Goal: Task Accomplishment & Management: Use online tool/utility

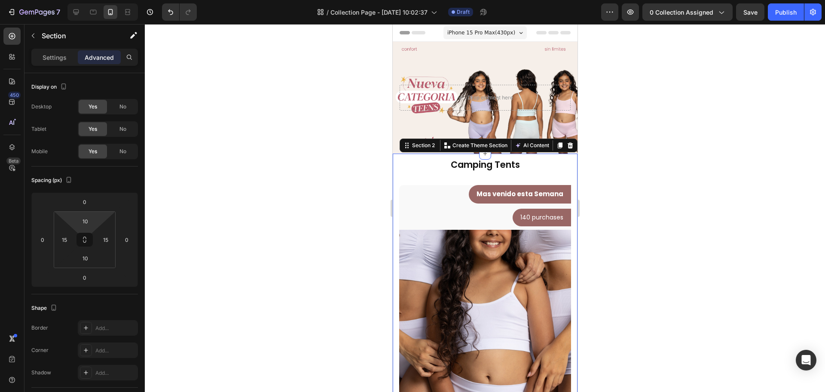
click at [567, 202] on div "Camping Tents Heading Row Top + Boxer TEEN Coordinados Product Title $29.990 Pr…" at bounding box center [484, 367] width 185 height 429
click at [563, 205] on div "Mas venido esta Semana Text block Row Row 140 purchases Text block Row Row" at bounding box center [485, 205] width 172 height 41
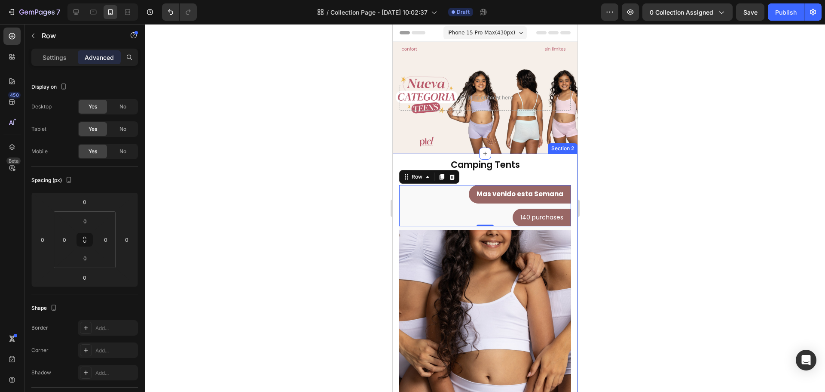
click at [481, 177] on div "Camping Tents Heading Row Top + Boxer TEEN Coordinados Product Title $29.990 Pr…" at bounding box center [485, 368] width 172 height 421
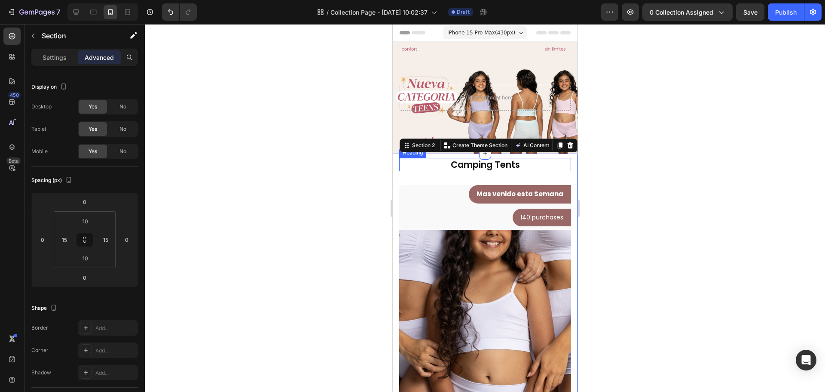
click at [481, 169] on p "Camping Tents" at bounding box center [485, 165] width 170 height 12
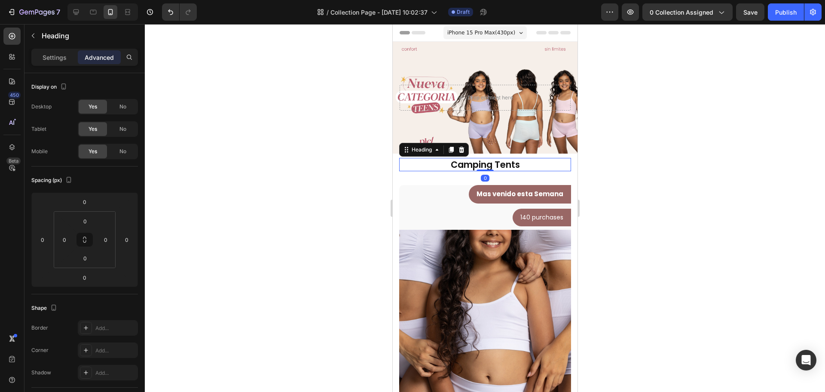
drag, startPoint x: 486, startPoint y: 169, endPoint x: 485, endPoint y: 165, distance: 4.4
click at [485, 165] on div "Camping Tents Heading 0" at bounding box center [485, 164] width 172 height 13
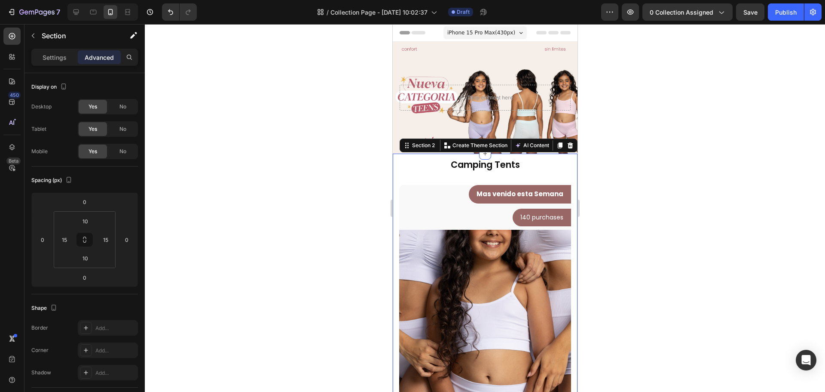
click at [491, 179] on div "Camping Tents Heading Row Top + Boxer TEEN Coordinados Product Title $29.990 Pr…" at bounding box center [485, 368] width 172 height 421
click at [86, 259] on input "10" at bounding box center [85, 257] width 17 height 13
type input "0"
type input "10"
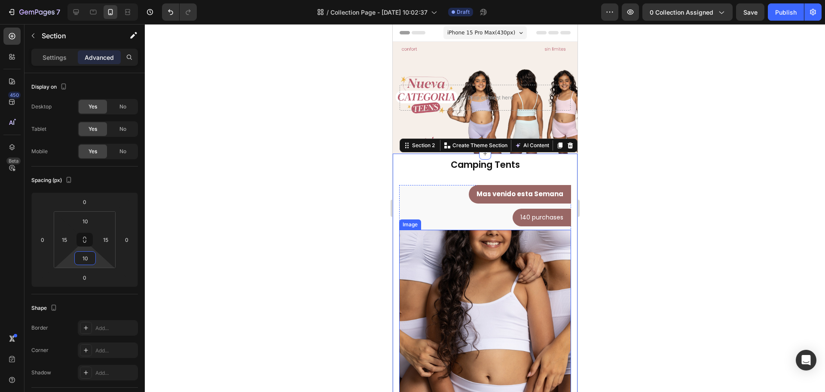
drag, startPoint x: 368, startPoint y: 241, endPoint x: 364, endPoint y: 239, distance: 4.4
click at [367, 240] on div at bounding box center [485, 207] width 680 height 367
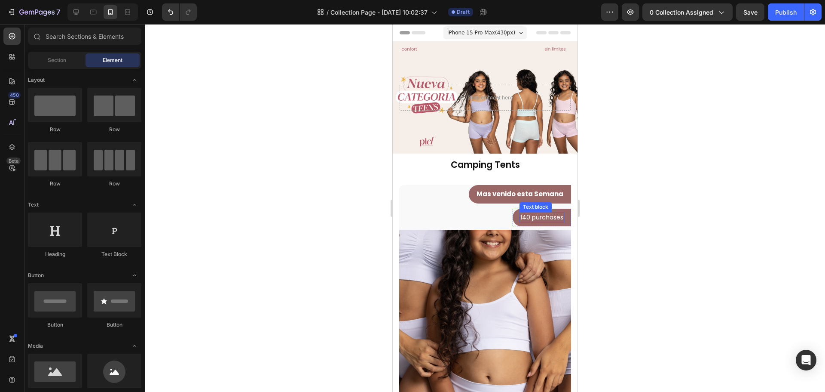
click at [520, 218] on p "140 purchases" at bounding box center [541, 217] width 43 height 9
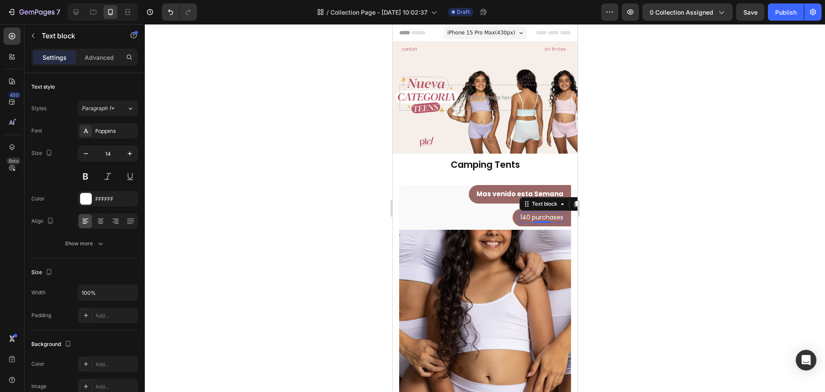
click at [520, 218] on p "140 purchases" at bounding box center [541, 217] width 43 height 9
click at [537, 217] on p "98purchases" at bounding box center [543, 217] width 39 height 9
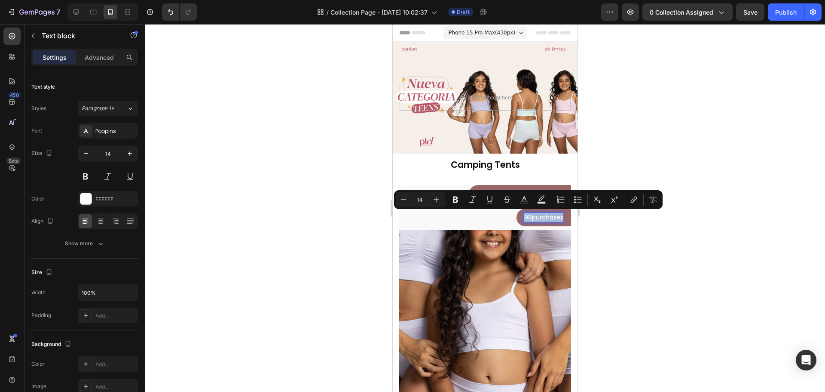
click at [537, 217] on p "98purchases" at bounding box center [543, 217] width 39 height 9
click at [531, 218] on p "98purchases" at bounding box center [543, 217] width 39 height 9
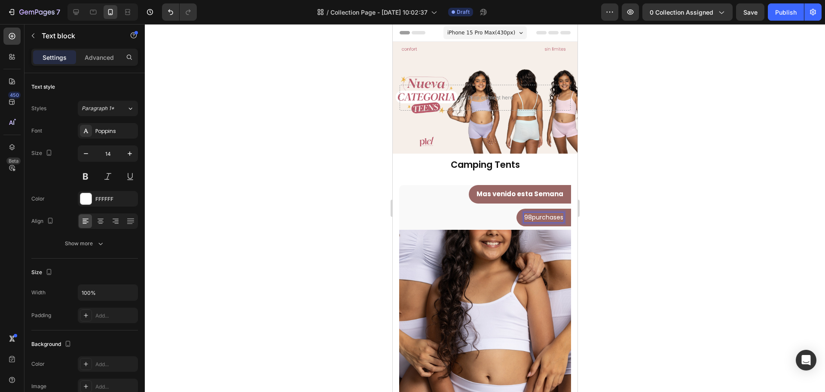
click at [525, 219] on p "98purchases" at bounding box center [543, 217] width 39 height 9
click at [539, 215] on p "98 purchases" at bounding box center [542, 217] width 41 height 9
click at [672, 279] on div at bounding box center [485, 207] width 680 height 367
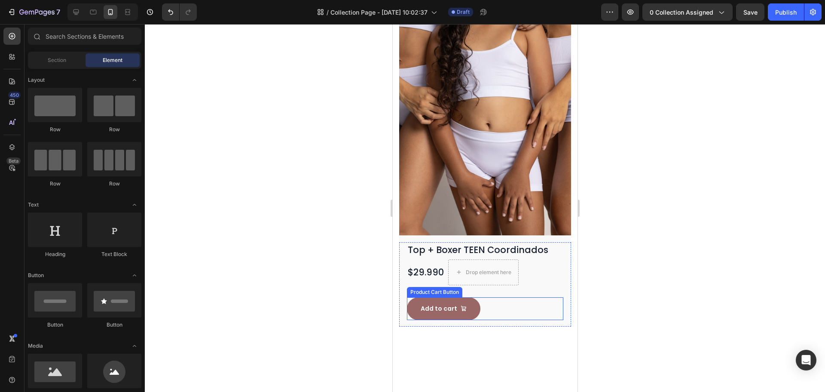
scroll to position [387, 0]
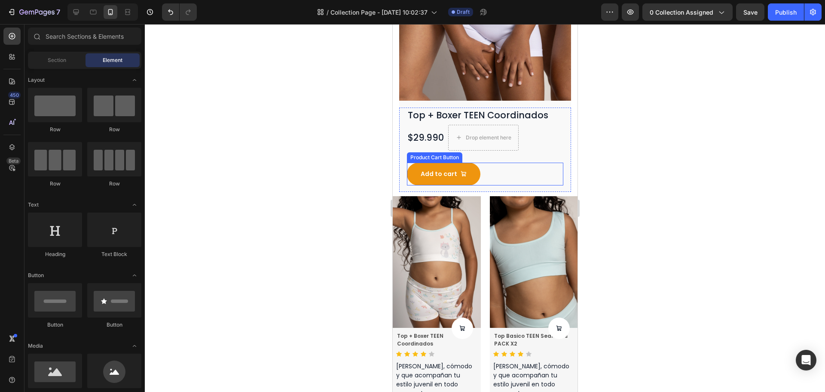
click at [469, 173] on button "Add to cart" at bounding box center [443, 173] width 73 height 23
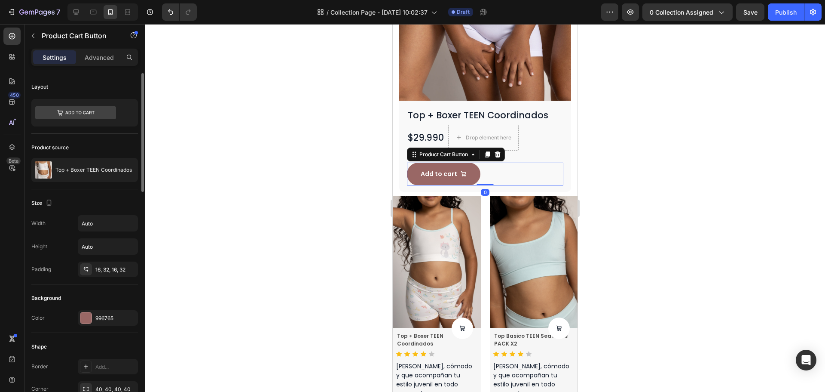
scroll to position [129, 0]
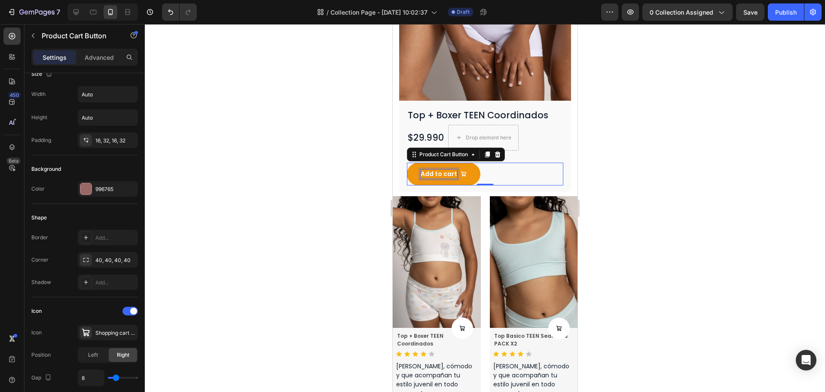
click at [434, 169] on div "Add to cart" at bounding box center [438, 173] width 37 height 9
click at [434, 169] on p "Add to cart" at bounding box center [438, 173] width 37 height 9
click at [407, 162] on button "Añade" at bounding box center [436, 173] width 58 height 23
click at [407, 162] on button "Añade al" at bounding box center [439, 173] width 65 height 23
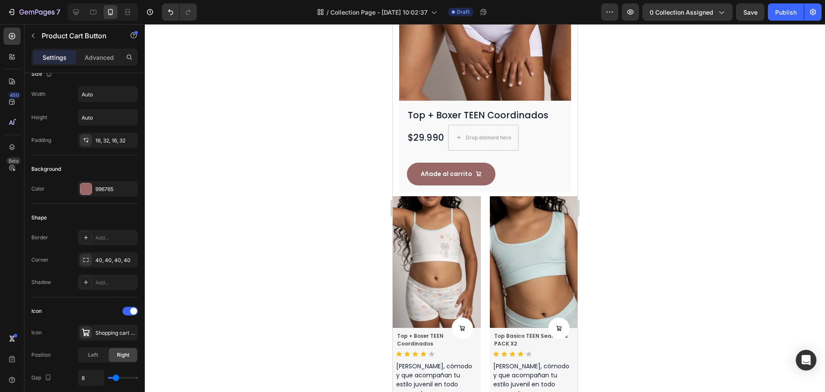
click at [518, 162] on div "Añade al carrito Product Cart Button 0" at bounding box center [485, 173] width 156 height 23
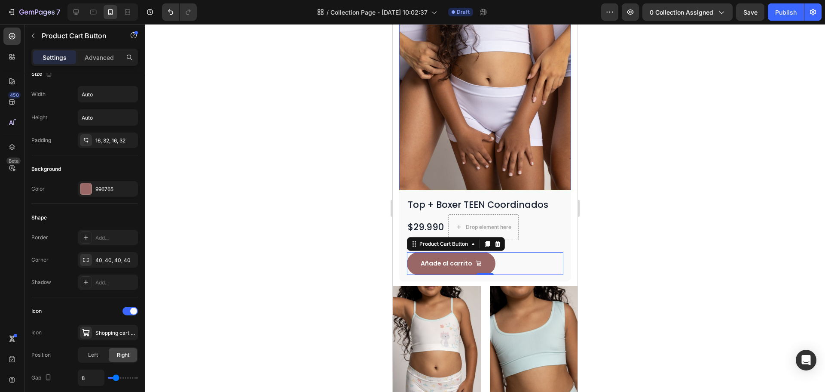
scroll to position [301, 0]
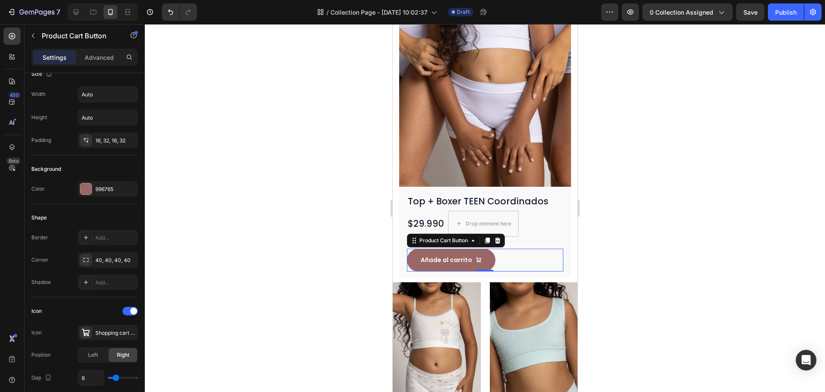
click at [514, 251] on div "Añade al carrito Product Cart Button 0" at bounding box center [485, 259] width 156 height 23
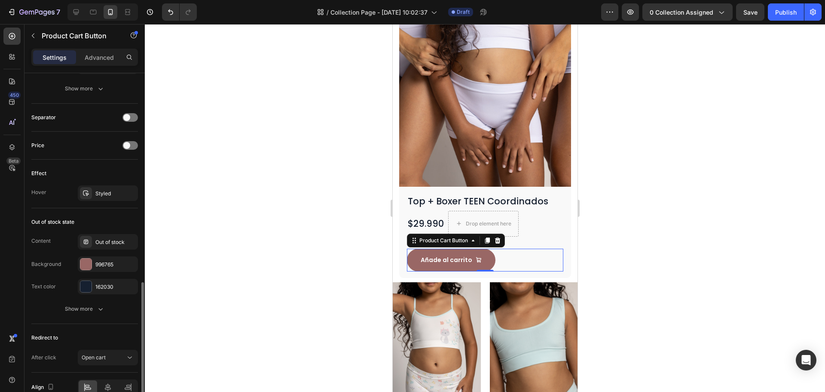
scroll to position [646, 0]
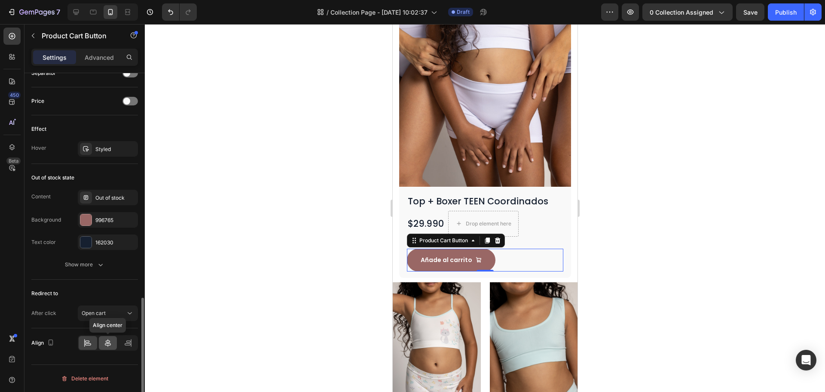
click at [108, 348] on div at bounding box center [108, 343] width 18 height 14
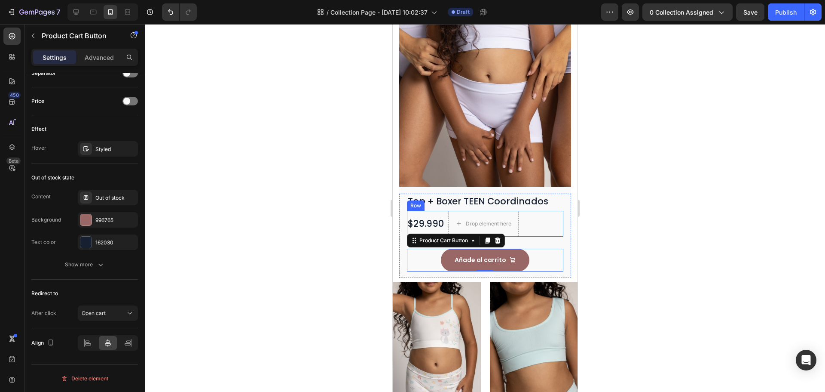
click at [542, 218] on div "$29.990 Product Price Product Price Drop element here Row" at bounding box center [485, 224] width 156 height 26
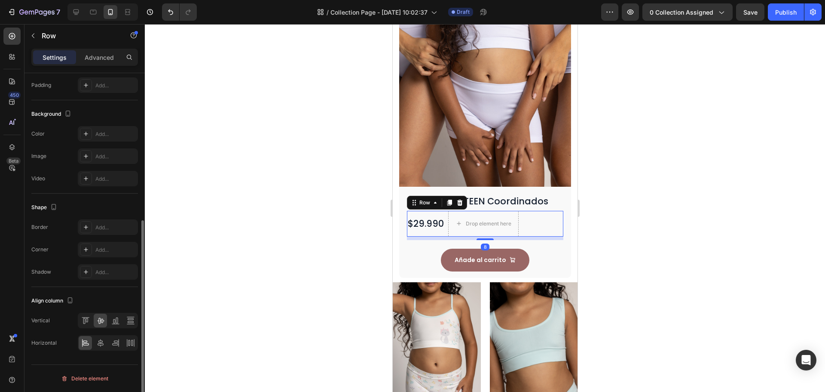
scroll to position [0, 0]
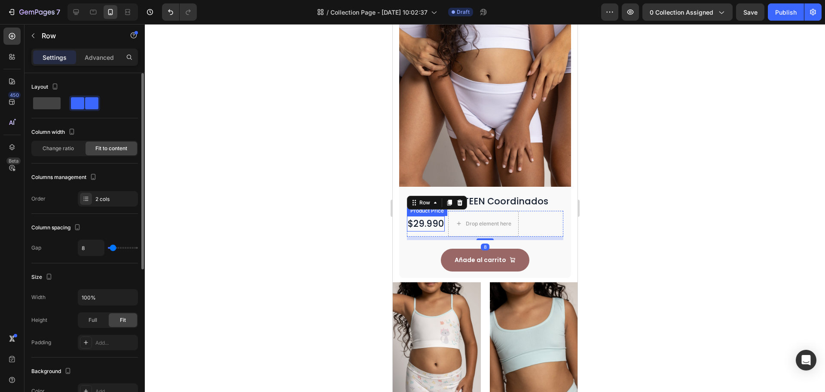
click at [433, 220] on div "$29.990" at bounding box center [426, 223] width 38 height 15
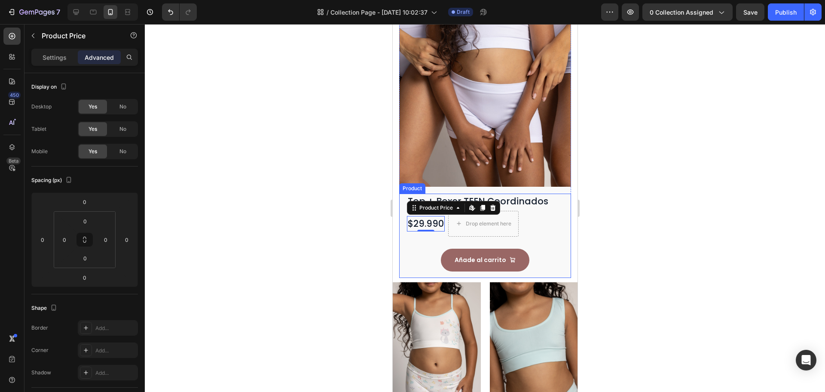
scroll to position [230, 0]
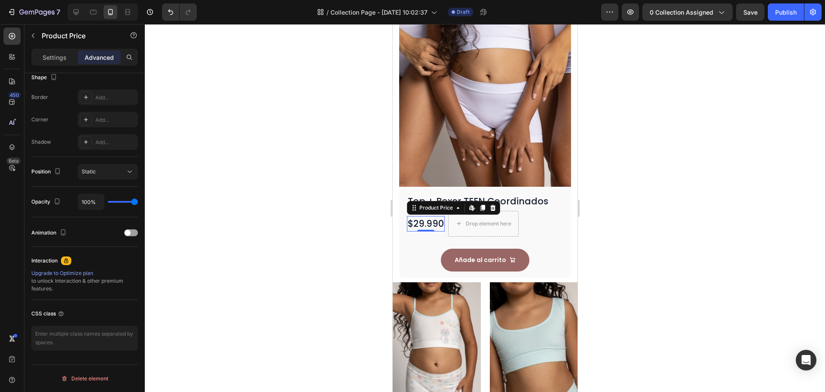
click at [429, 217] on div "$29.990" at bounding box center [426, 223] width 38 height 15
click at [428, 216] on div "$29.990" at bounding box center [426, 223] width 38 height 15
click at [438, 216] on div "$29.990" at bounding box center [426, 223] width 38 height 15
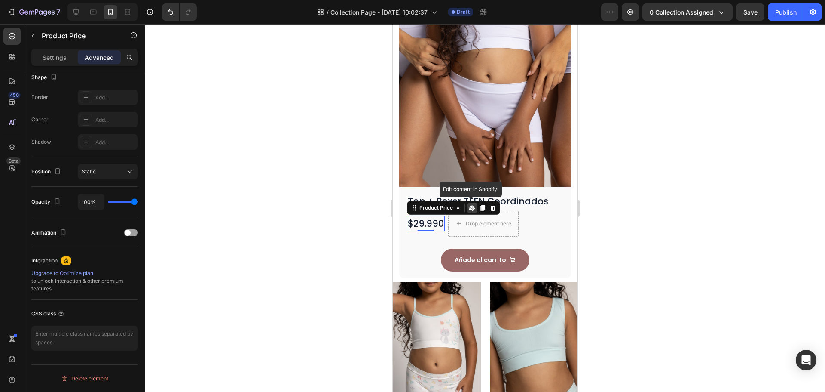
click at [438, 219] on div "$29.990" at bounding box center [426, 223] width 38 height 15
drag, startPoint x: 428, startPoint y: 220, endPoint x: 424, endPoint y: 220, distance: 4.4
click at [424, 229] on div at bounding box center [425, 230] width 17 height 3
click at [438, 216] on div "$29.990" at bounding box center [426, 223] width 38 height 15
click at [456, 219] on div "Drop element here" at bounding box center [483, 224] width 70 height 14
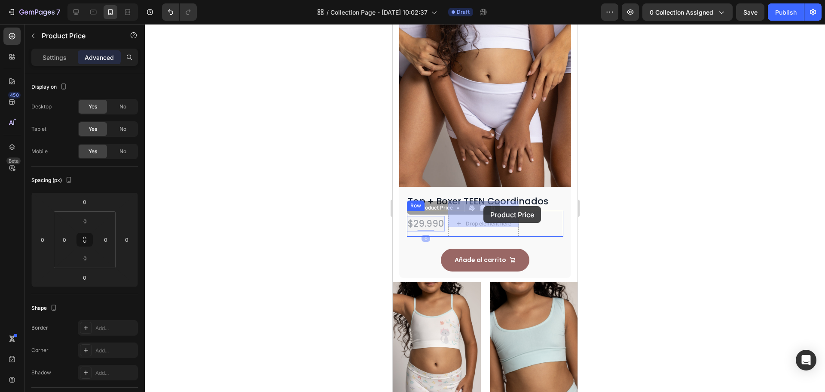
drag, startPoint x: 432, startPoint y: 202, endPoint x: 482, endPoint y: 206, distance: 50.9
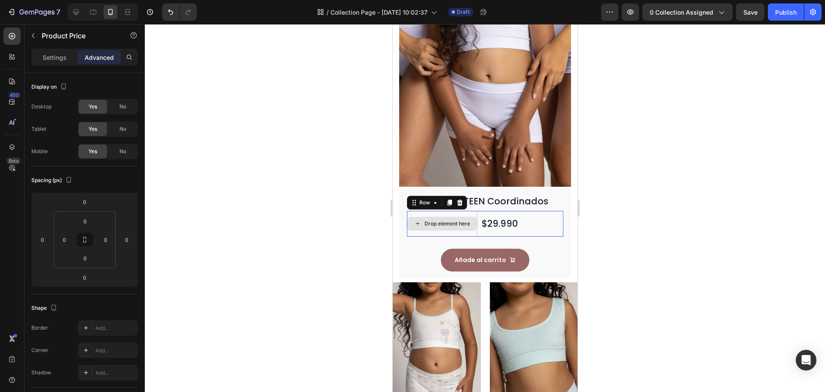
click at [461, 221] on div "Drop element here" at bounding box center [442, 224] width 70 height 26
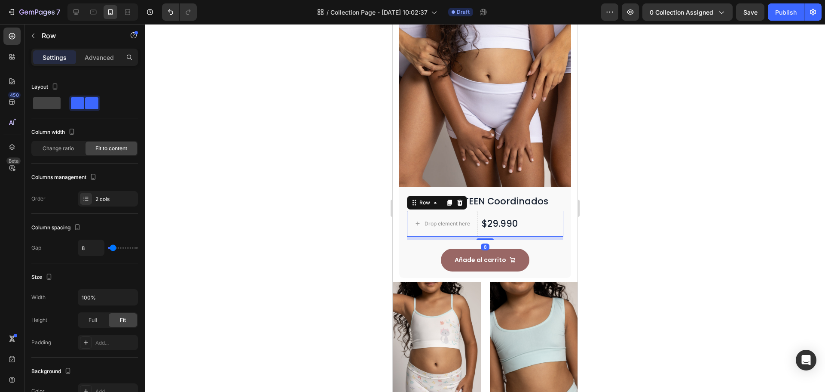
click at [502, 223] on div "$29.990 Product Price Product Price" at bounding box center [500, 224] width 38 height 26
click at [472, 224] on div "Drop element here" at bounding box center [442, 224] width 70 height 26
click at [461, 199] on icon at bounding box center [460, 202] width 6 height 6
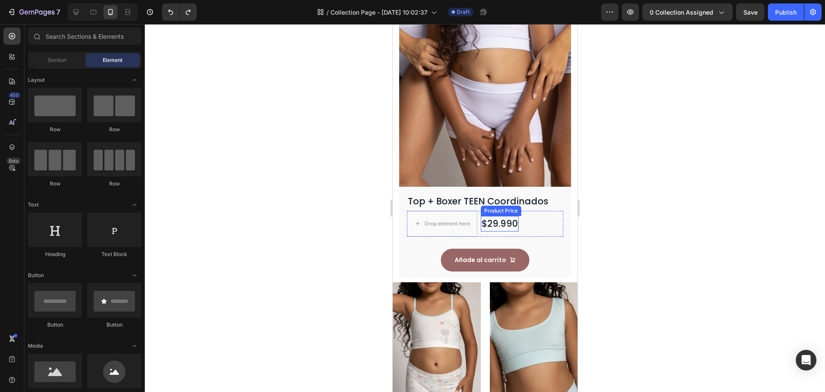
click at [501, 220] on div "$29.990" at bounding box center [500, 223] width 38 height 15
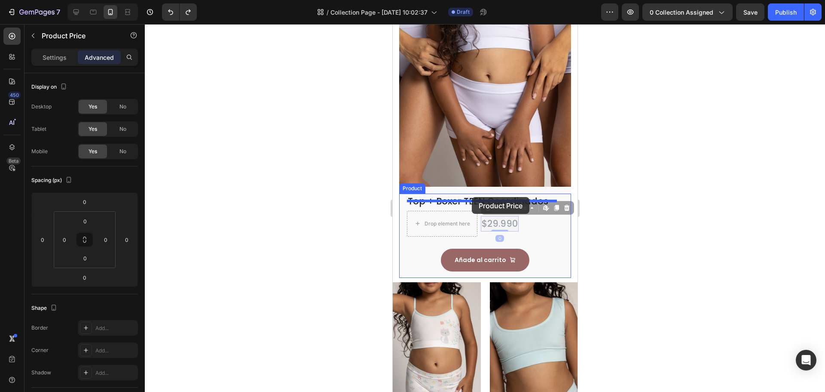
drag, startPoint x: 493, startPoint y: 202, endPoint x: 472, endPoint y: 197, distance: 22.5
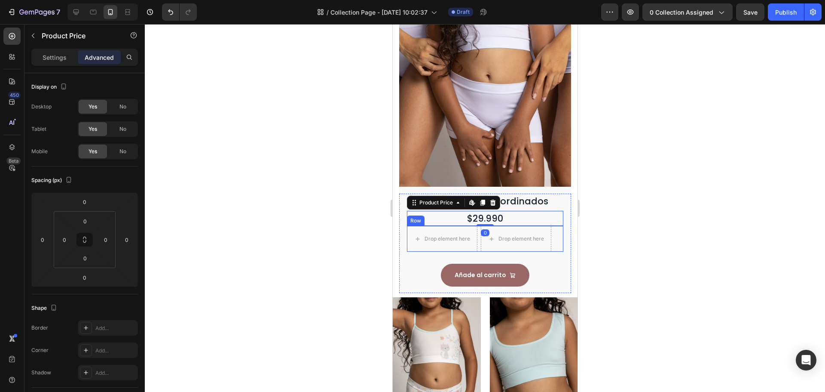
click at [479, 238] on div "Drop element here Drop element here Row" at bounding box center [485, 239] width 156 height 26
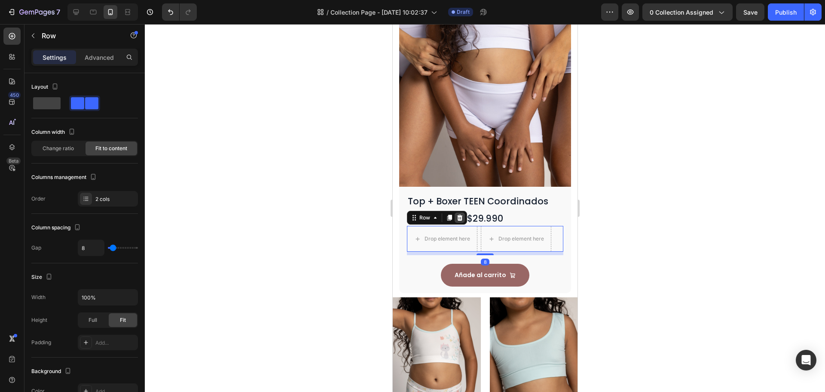
click at [457, 212] on div at bounding box center [459, 217] width 10 height 10
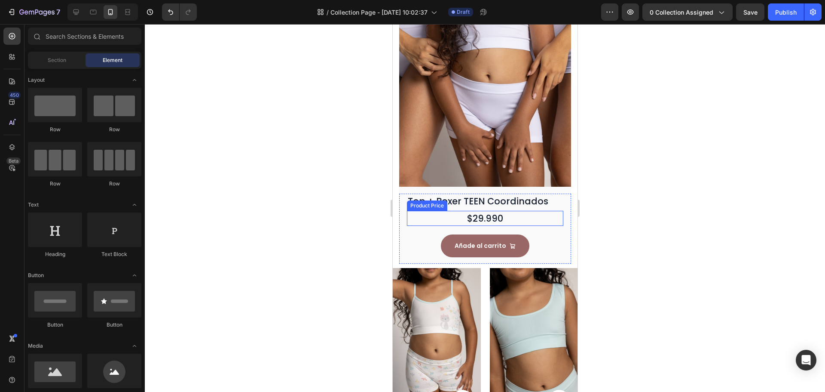
click at [501, 211] on div "$29.990" at bounding box center [485, 218] width 156 height 15
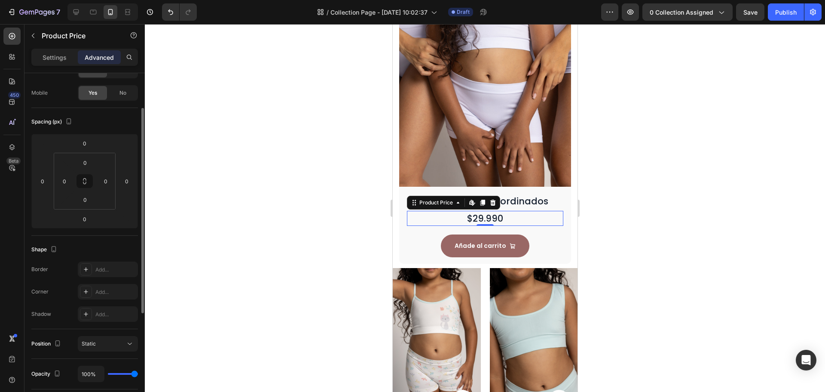
scroll to position [0, 0]
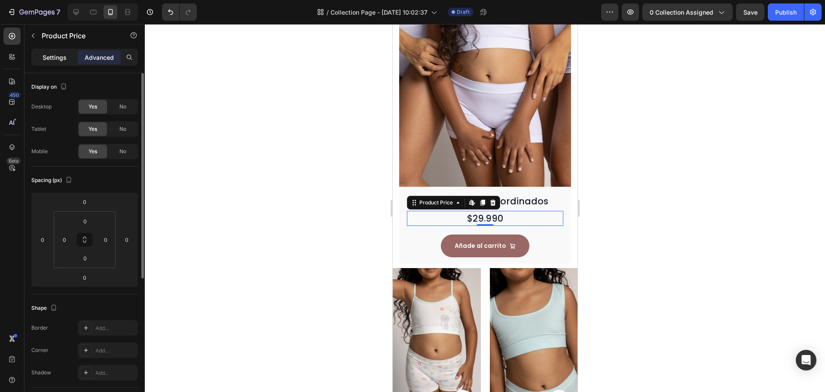
click at [64, 58] on p "Settings" at bounding box center [55, 57] width 24 height 9
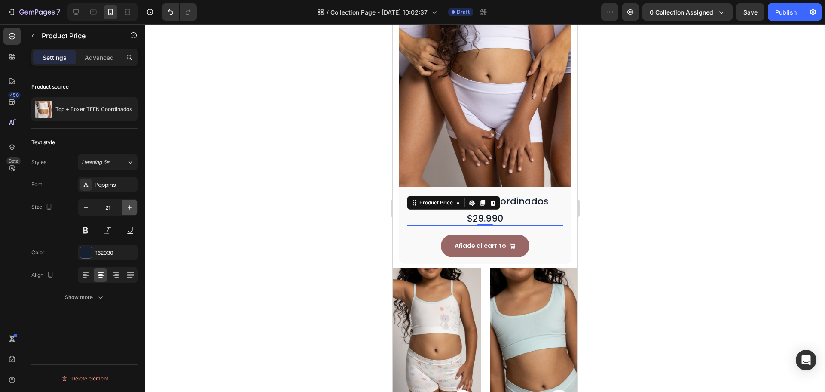
click at [132, 205] on icon "button" at bounding box center [130, 207] width 9 height 9
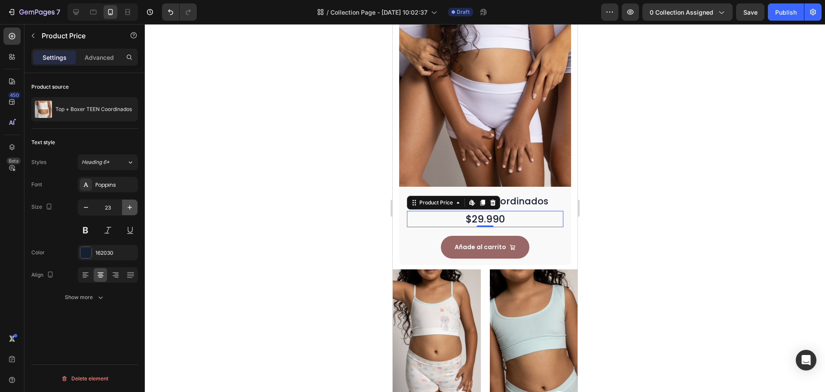
click at [132, 205] on icon "button" at bounding box center [130, 207] width 9 height 9
type input "24"
click at [87, 230] on button at bounding box center [85, 229] width 15 height 15
click at [610, 242] on div at bounding box center [485, 207] width 680 height 367
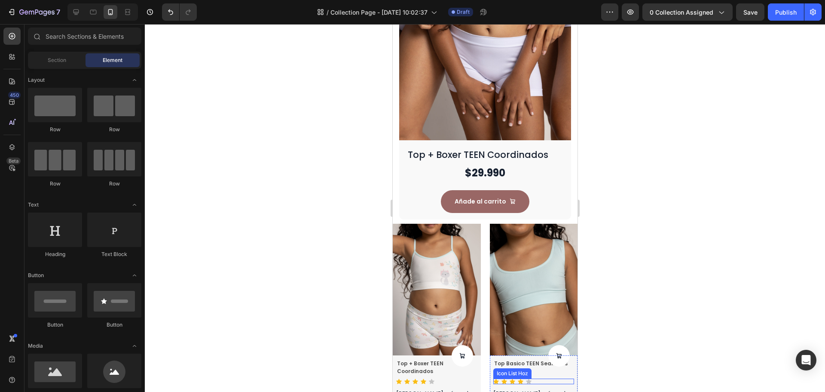
scroll to position [344, 0]
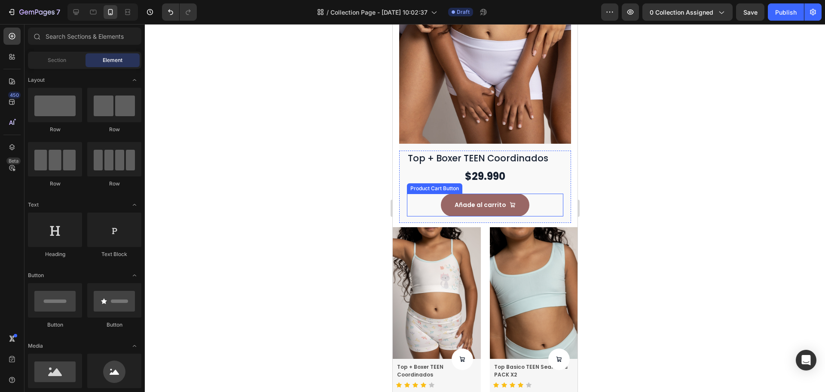
click at [535, 193] on div "Añade al carrito Product Cart Button" at bounding box center [485, 204] width 156 height 23
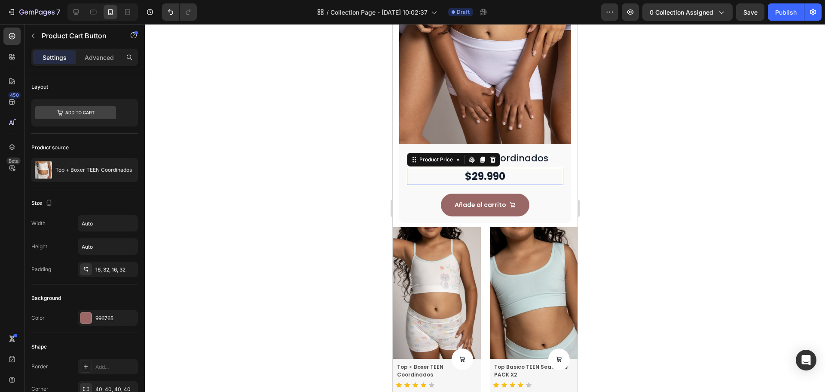
click at [533, 174] on div "$29.990" at bounding box center [485, 176] width 156 height 17
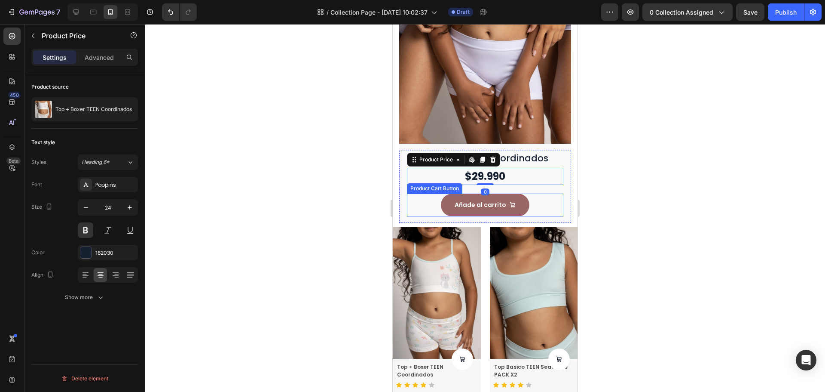
click at [544, 204] on div "Añade al carrito Product Cart Button" at bounding box center [485, 204] width 156 height 23
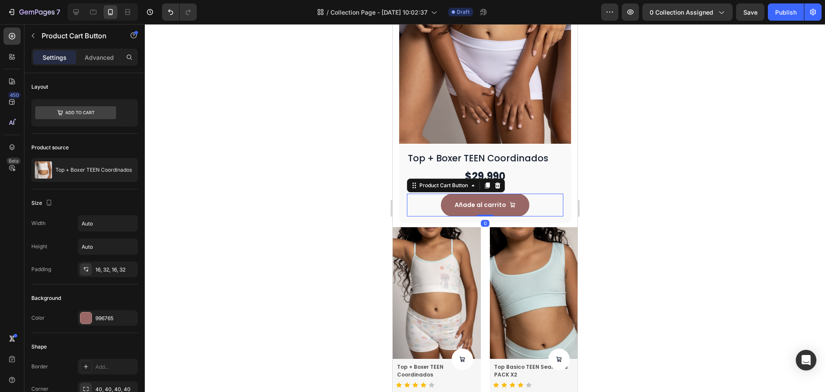
click at [98, 49] on div "Settings Advanced" at bounding box center [84, 57] width 107 height 17
click at [98, 50] on div "Advanced" at bounding box center [99, 57] width 43 height 14
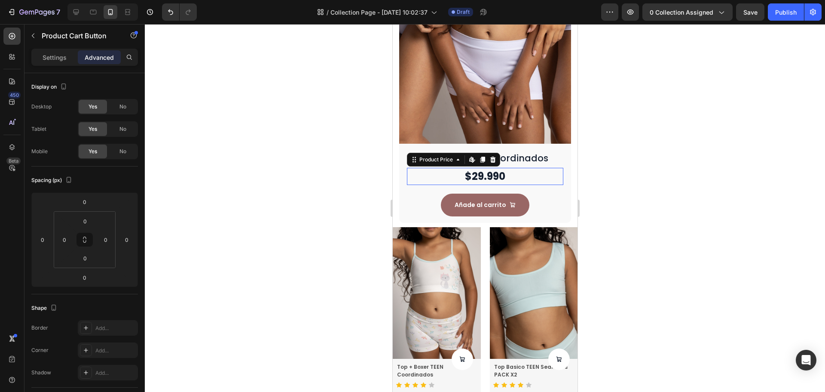
drag, startPoint x: 523, startPoint y: 171, endPoint x: 640, endPoint y: 188, distance: 118.5
click at [523, 171] on div "$29.990" at bounding box center [485, 176] width 156 height 17
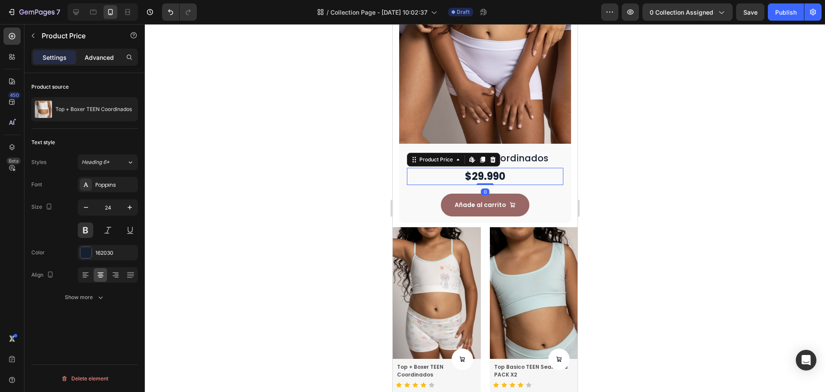
click at [96, 55] on p "Advanced" at bounding box center [99, 57] width 29 height 9
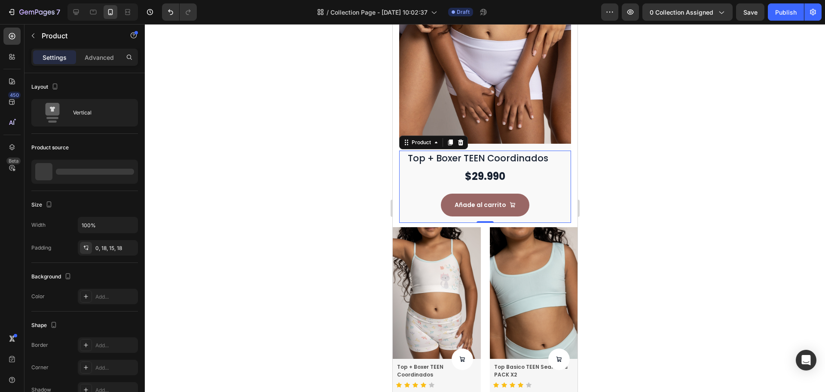
click at [500, 177] on div "Top + Boxer TEEN Coordinados Product Title $29.990 Product Price Product Price …" at bounding box center [485, 183] width 156 height 66
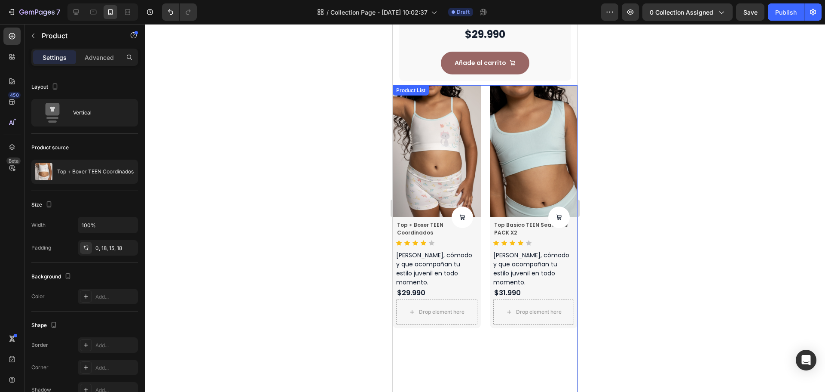
scroll to position [430, 0]
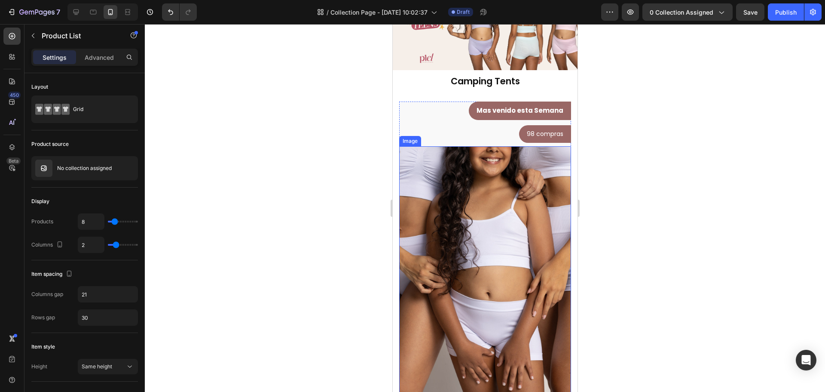
scroll to position [401, 0]
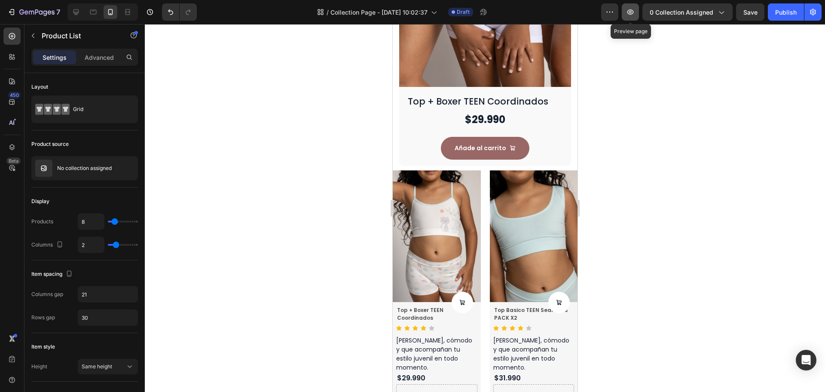
click at [628, 18] on button "button" at bounding box center [630, 11] width 17 height 17
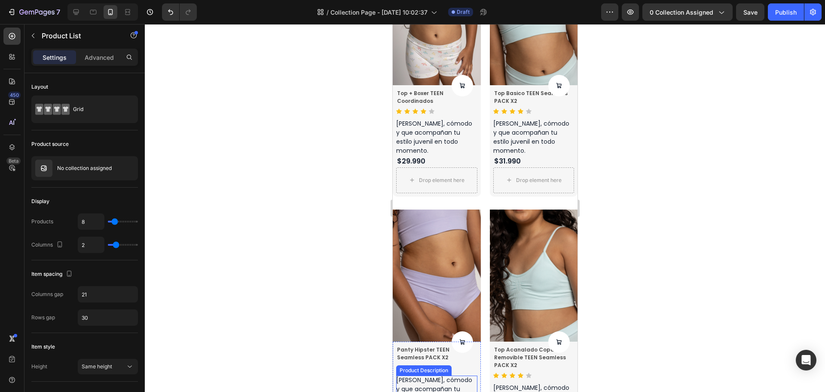
scroll to position [616, 0]
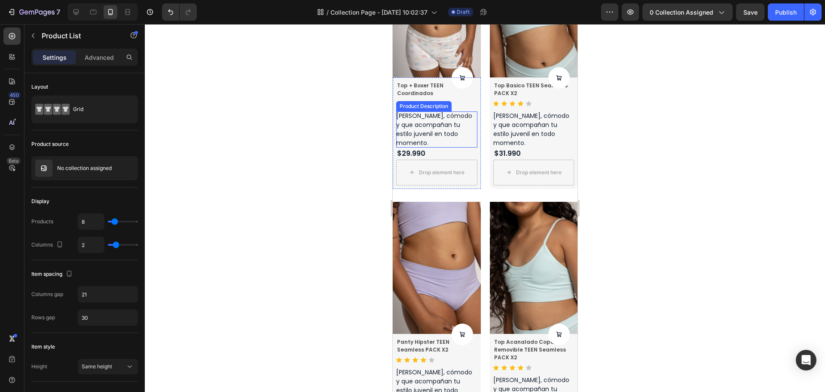
click at [470, 130] on p "[PERSON_NAME], cómodo y que acompañan tu estilo juvenil en todo momento." at bounding box center [434, 129] width 76 height 36
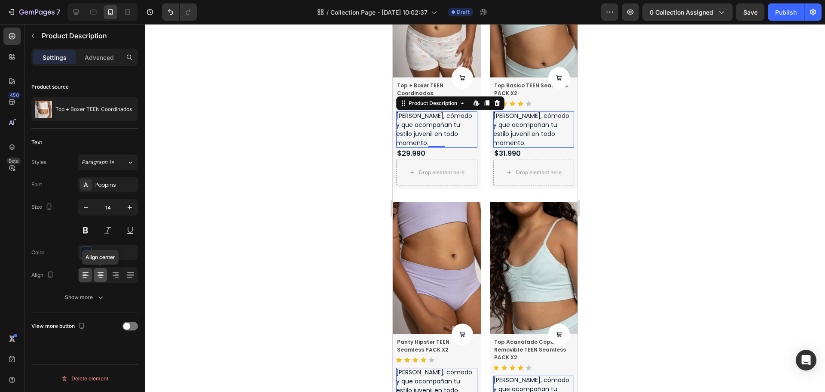
click at [96, 280] on div at bounding box center [100, 275] width 13 height 14
click at [496, 101] on icon at bounding box center [497, 103] width 6 height 6
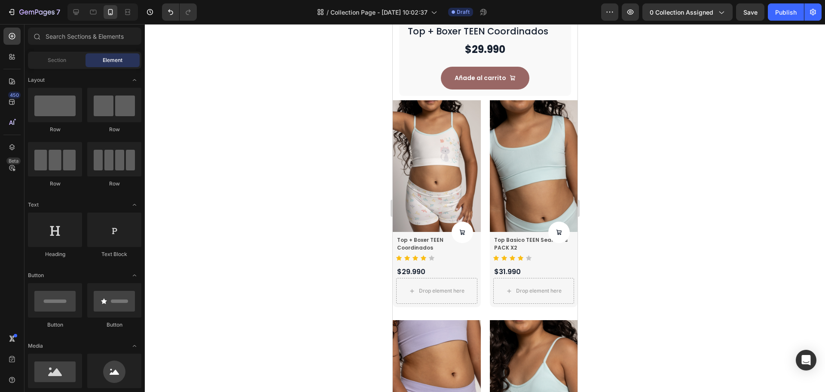
scroll to position [473, 0]
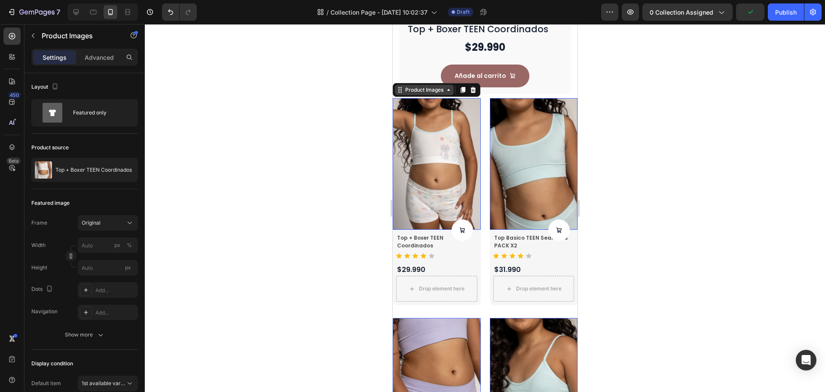
click at [420, 85] on div "Product Images" at bounding box center [424, 90] width 59 height 10
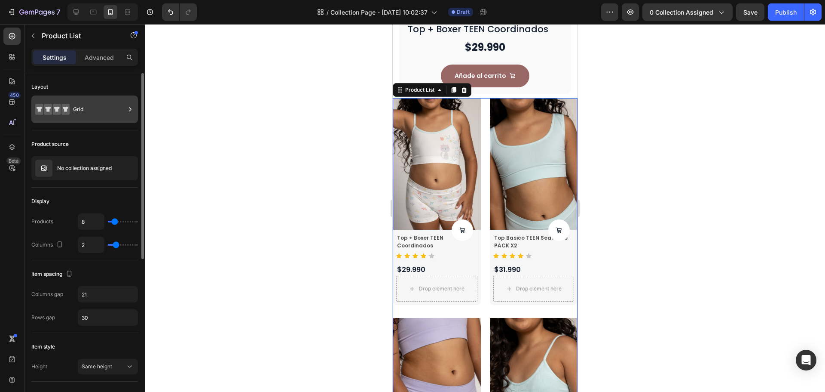
click at [86, 120] on div "Grid" at bounding box center [84, 109] width 107 height 28
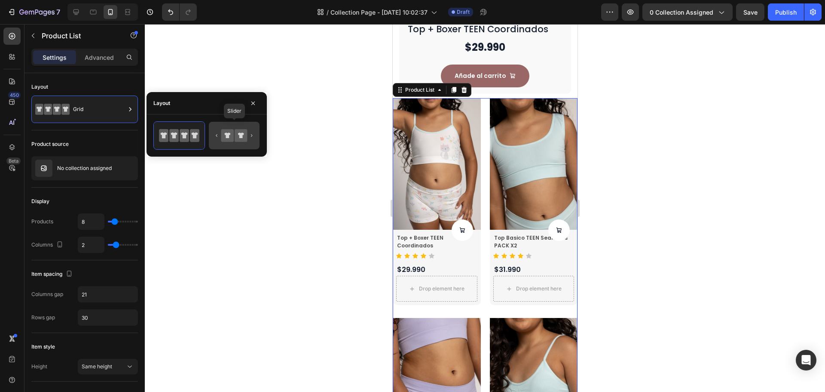
click at [242, 142] on icon at bounding box center [234, 135] width 40 height 17
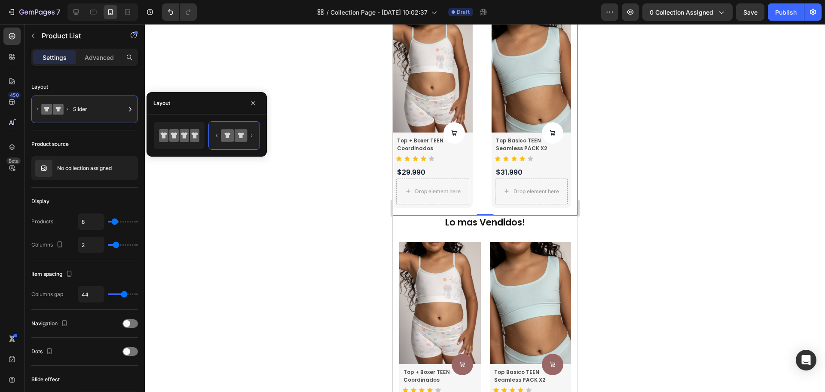
scroll to position [602, 0]
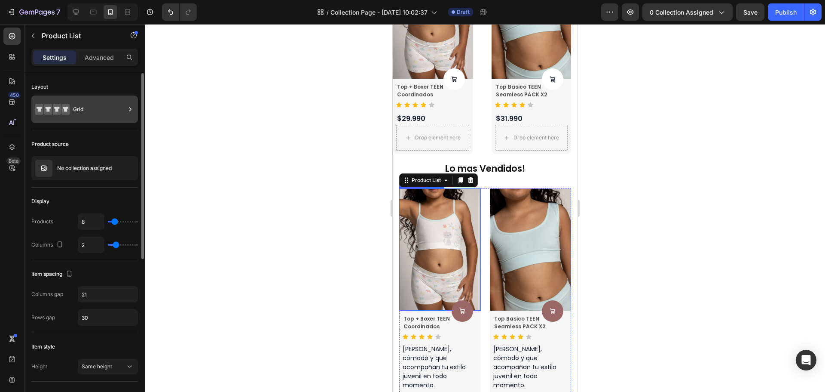
click at [105, 116] on div "Grid" at bounding box center [99, 109] width 52 height 20
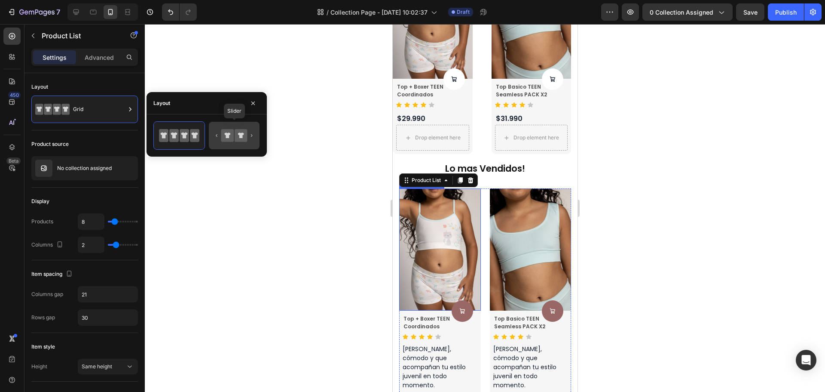
click at [231, 136] on icon at bounding box center [227, 135] width 12 height 12
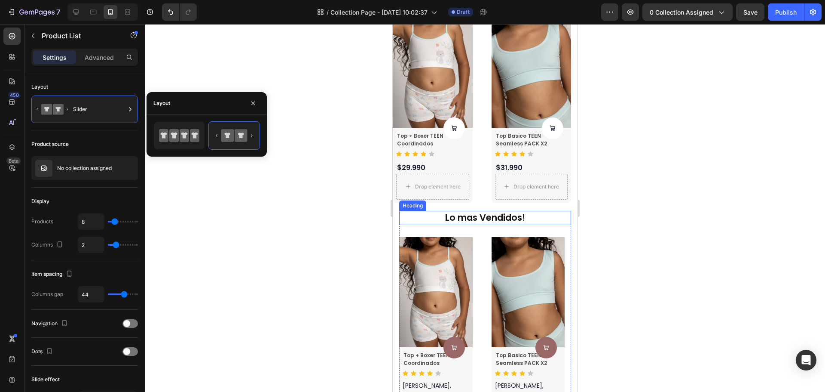
scroll to position [569, 0]
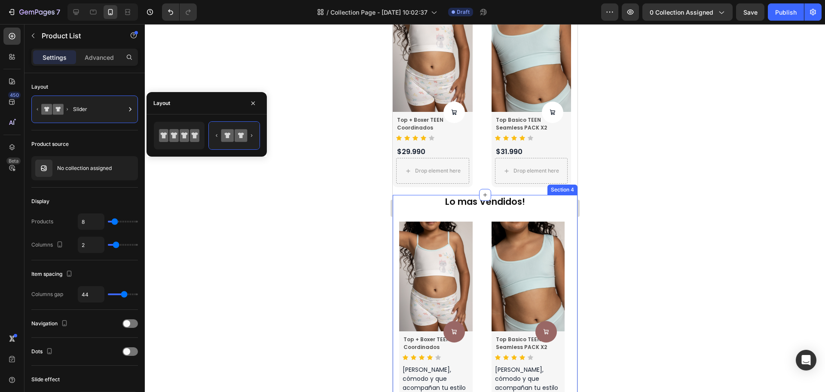
click at [395, 199] on div "Lo mas Vendidos! Heading Product Images Product Cart Button Top + Boxer TEEN Co…" at bounding box center [484, 331] width 185 height 272
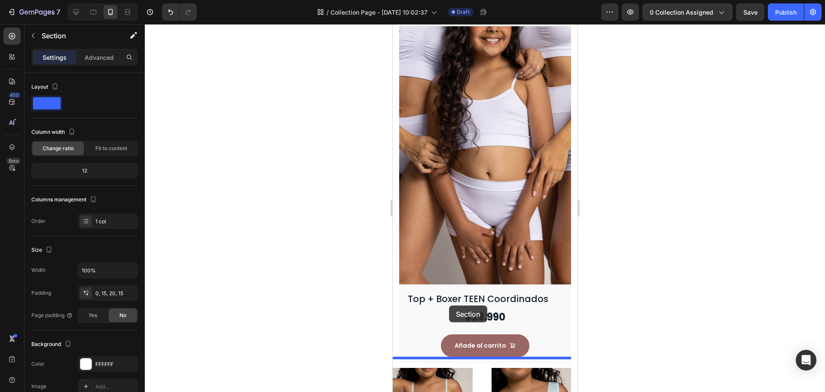
scroll to position [219, 0]
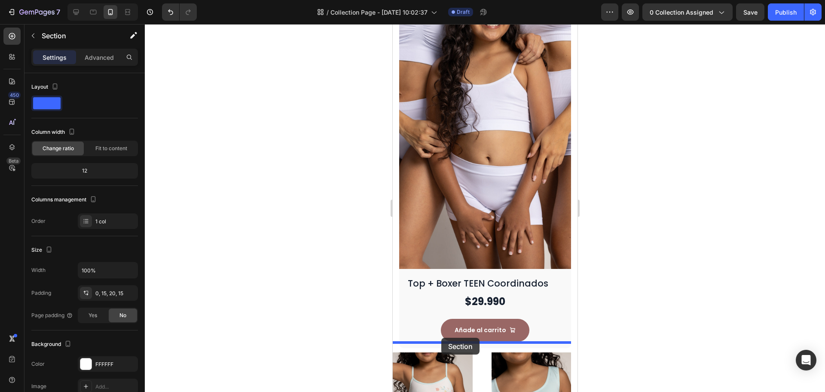
drag, startPoint x: 401, startPoint y: 186, endPoint x: 441, endPoint y: 337, distance: 156.5
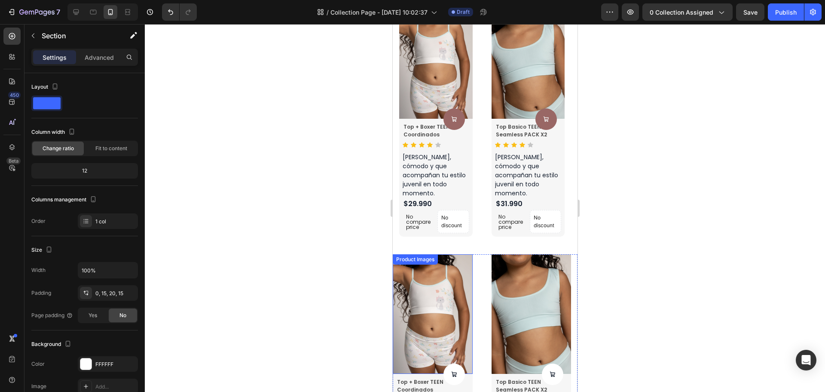
scroll to position [606, 0]
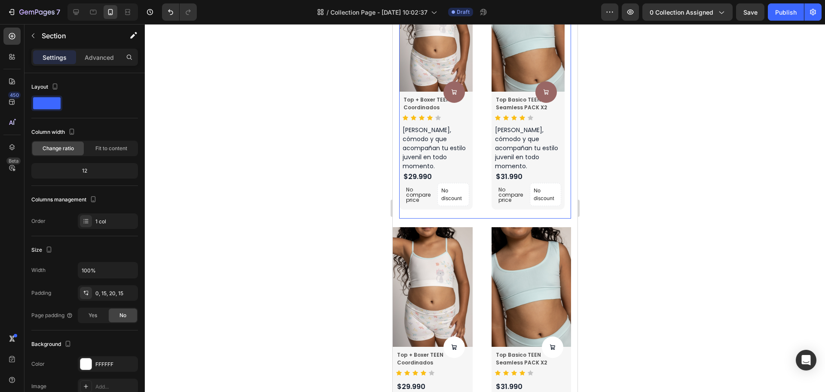
click at [484, 185] on div "Product Images Product Cart Button Top + Boxer TEEN Coordinados Product Title I…" at bounding box center [485, 100] width 172 height 237
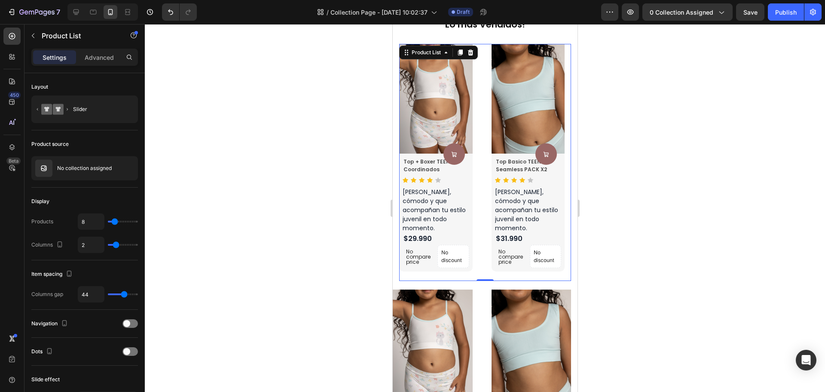
scroll to position [434, 0]
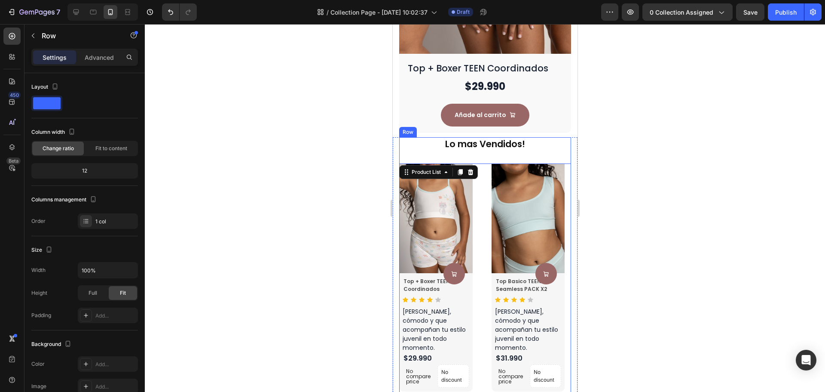
click at [432, 147] on div "Lo mas Vendidos! Heading Product Images Product Cart Button Top + Boxer TEEN Co…" at bounding box center [485, 268] width 172 height 263
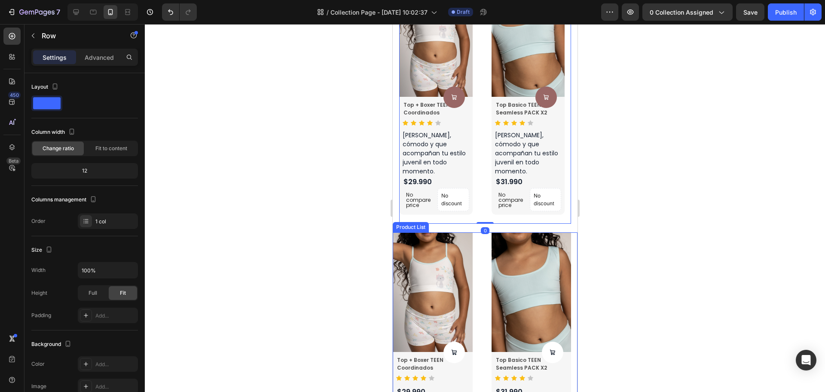
scroll to position [649, 0]
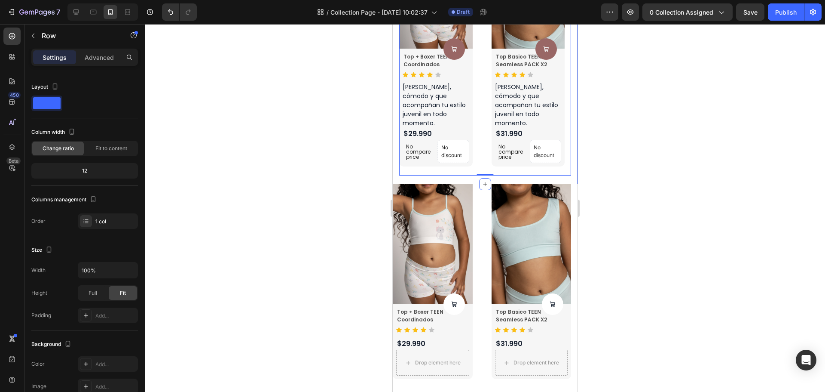
click at [472, 168] on div "Lo mas Vendidos! Heading Product Images Product Cart Button Top + Boxer TEEN Co…" at bounding box center [484, 48] width 185 height 272
click at [481, 181] on icon at bounding box center [484, 184] width 7 height 7
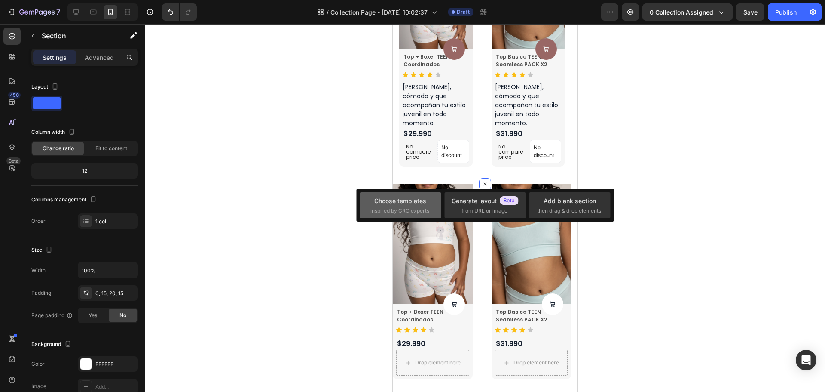
click at [377, 210] on span "inspired by CRO experts" at bounding box center [400, 211] width 59 height 8
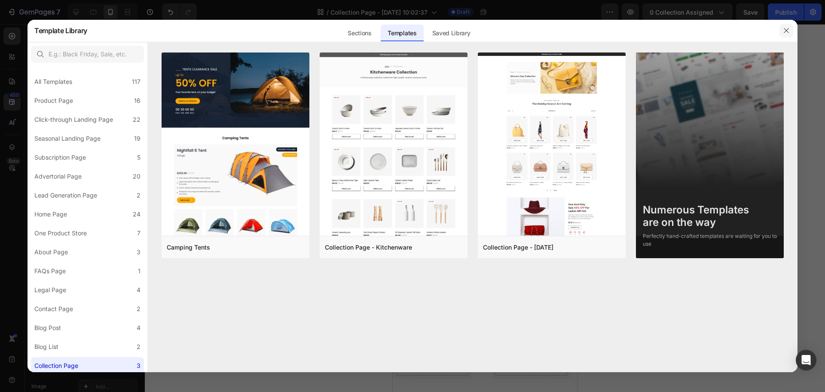
click at [787, 29] on icon "button" at bounding box center [786, 30] width 7 height 7
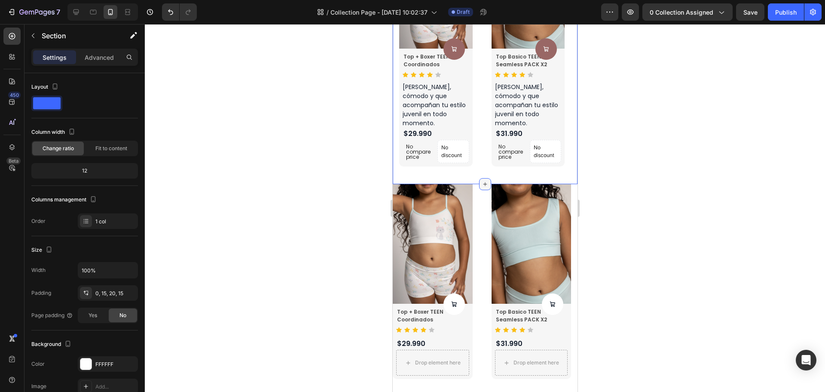
click at [484, 181] on icon at bounding box center [484, 184] width 7 height 7
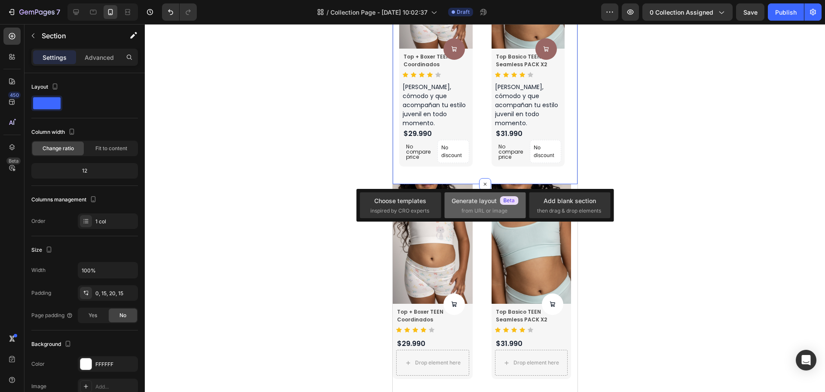
click at [496, 202] on div "Generate layout" at bounding box center [485, 200] width 67 height 9
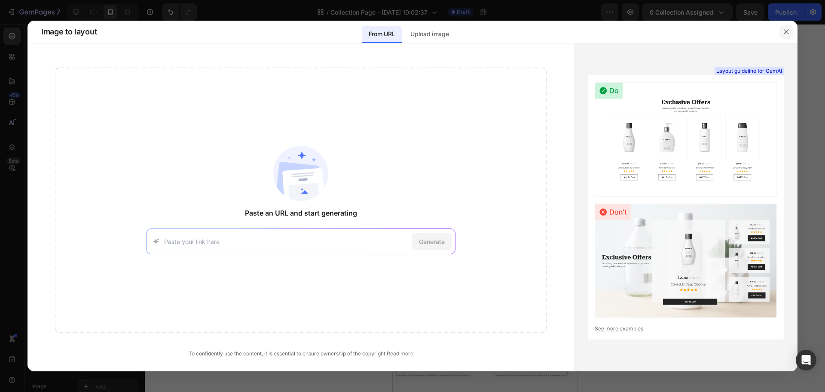
click at [792, 33] on button "button" at bounding box center [787, 32] width 14 height 14
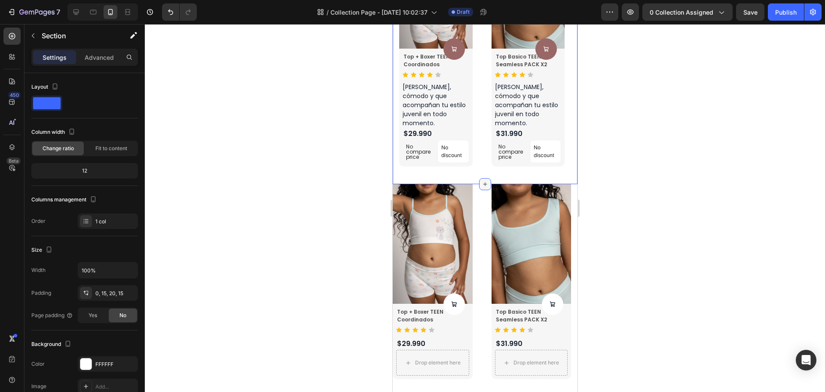
click at [481, 181] on icon at bounding box center [484, 184] width 7 height 7
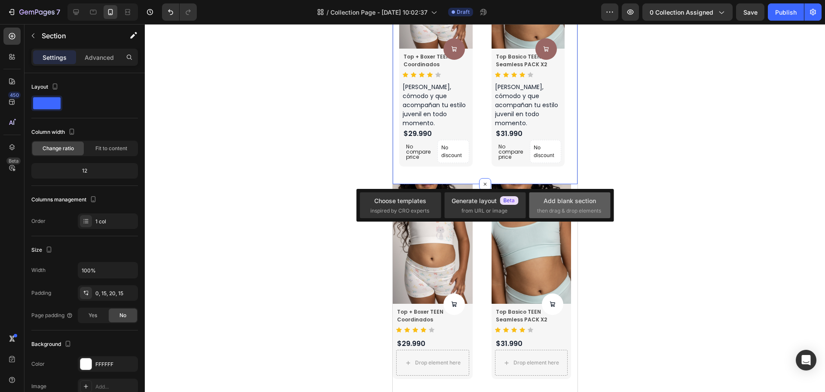
click at [545, 199] on div "Add blank section" at bounding box center [570, 200] width 52 height 9
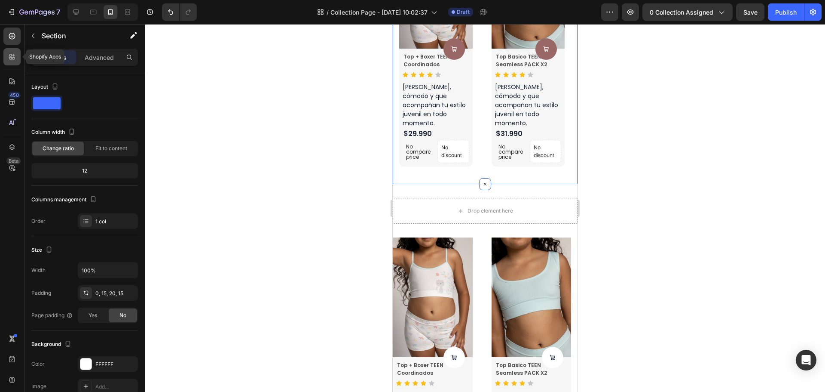
click at [13, 55] on icon at bounding box center [12, 56] width 9 height 9
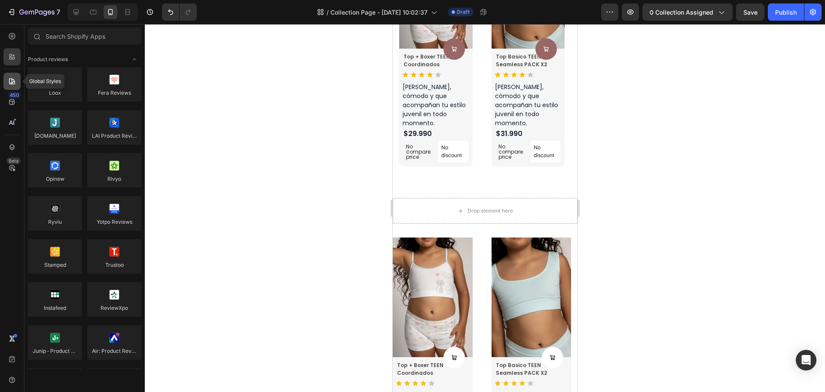
click at [11, 80] on icon at bounding box center [12, 81] width 9 height 9
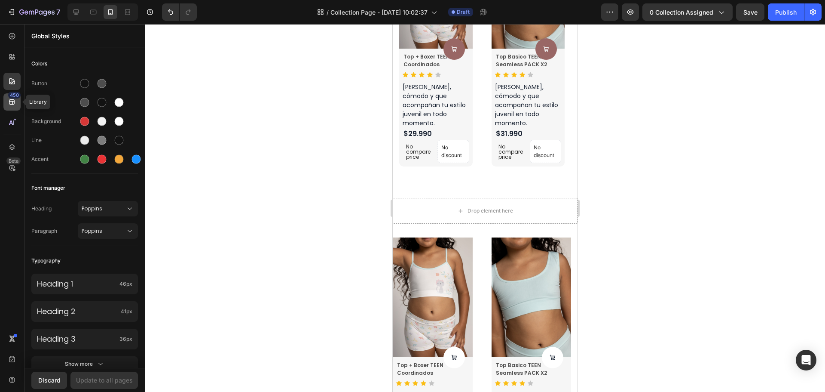
click at [9, 99] on icon at bounding box center [12, 102] width 9 height 9
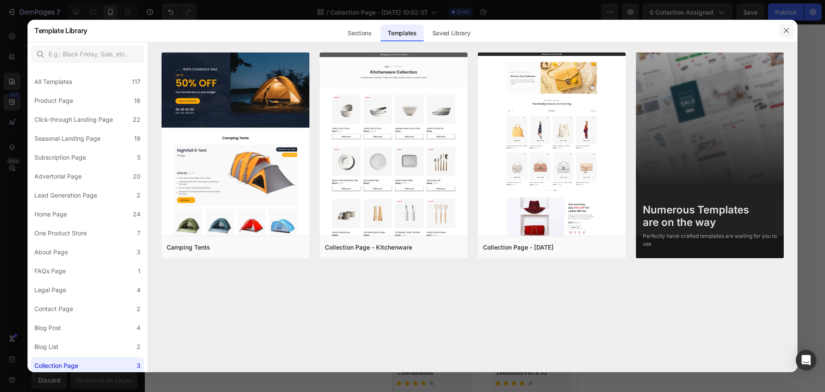
click at [782, 30] on button "button" at bounding box center [787, 31] width 14 height 14
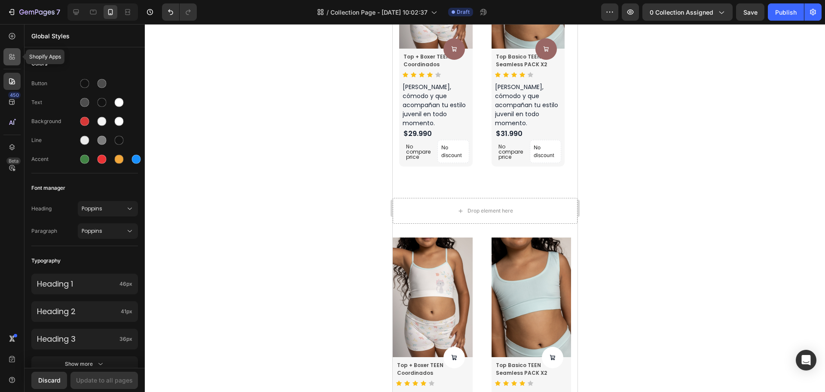
click at [15, 50] on div at bounding box center [11, 56] width 17 height 17
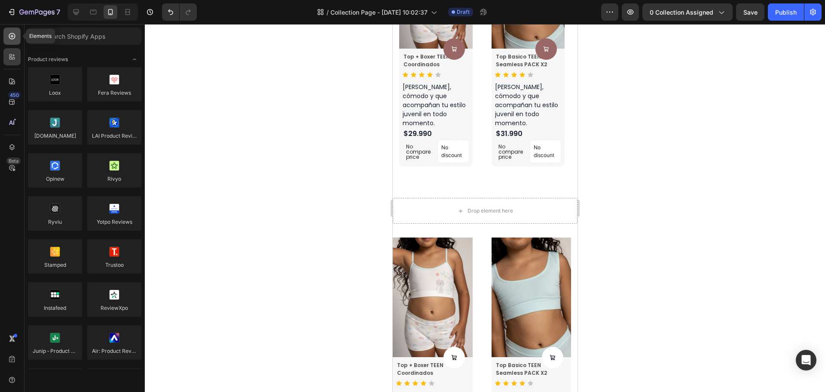
click at [14, 34] on icon at bounding box center [12, 36] width 9 height 9
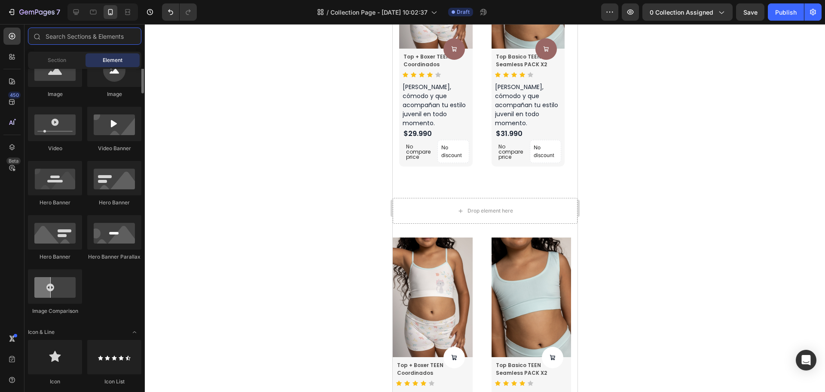
scroll to position [258, 0]
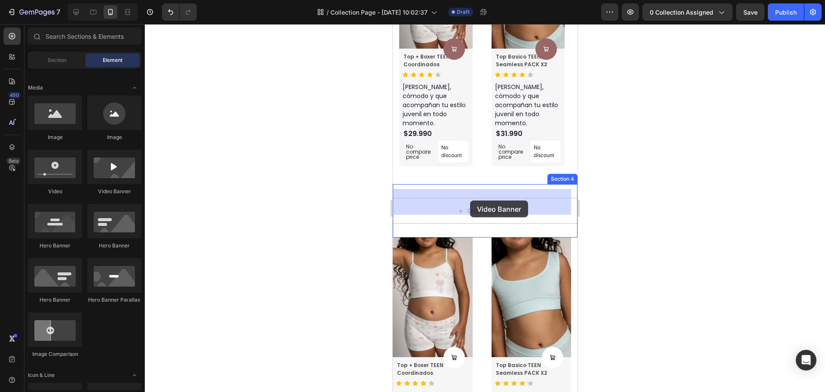
drag, startPoint x: 515, startPoint y: 197, endPoint x: 470, endPoint y: 200, distance: 45.3
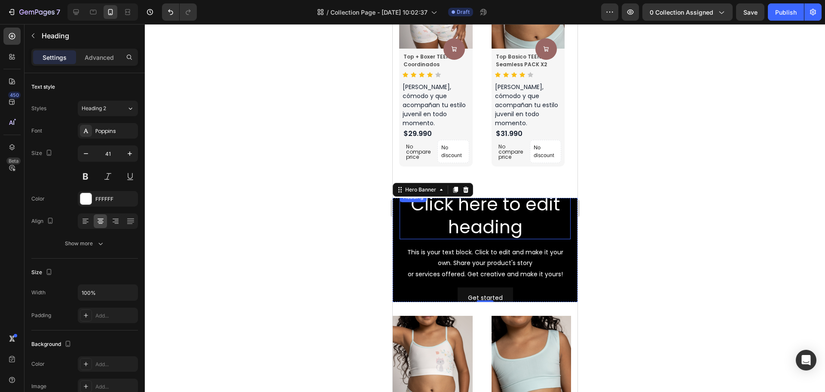
click at [537, 220] on h2 "Click here to edit heading" at bounding box center [484, 216] width 171 height 48
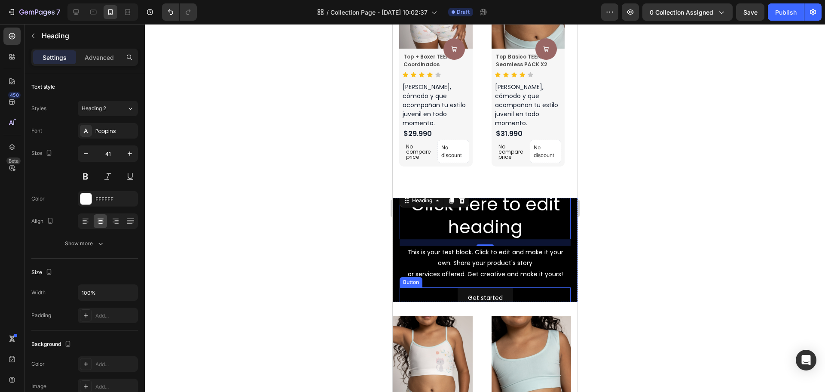
click at [555, 287] on div "Get started Button" at bounding box center [484, 297] width 171 height 21
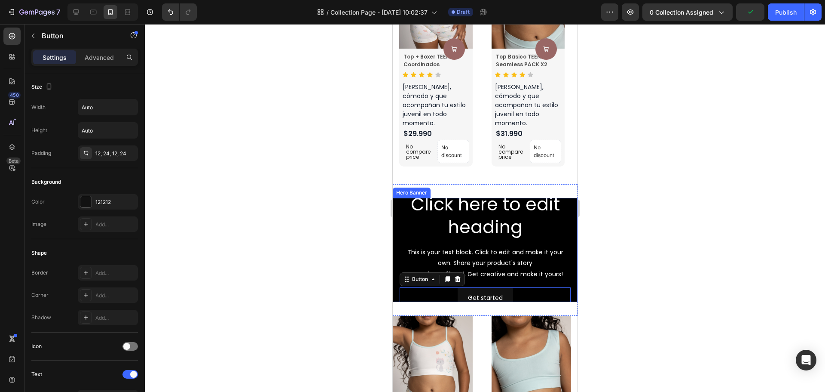
click at [568, 273] on div "Click here to edit heading Heading This is your text block. Click to edit and m…" at bounding box center [484, 250] width 185 height 130
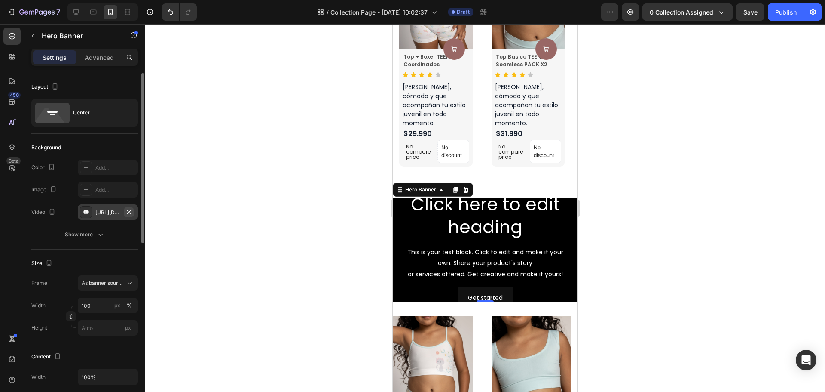
click at [126, 213] on icon "button" at bounding box center [129, 211] width 7 height 7
type input "Auto"
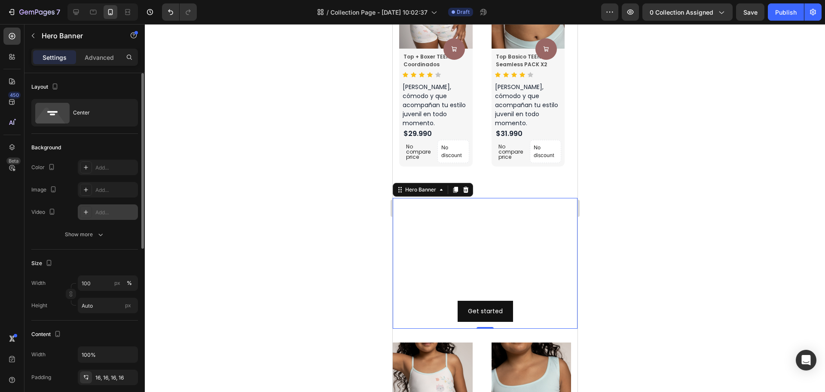
click at [100, 210] on div "Add..." at bounding box center [115, 212] width 40 height 8
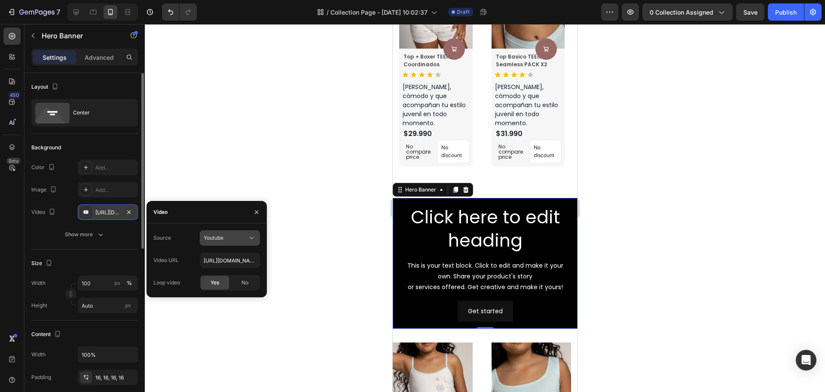
click at [232, 240] on div "Youtube" at bounding box center [226, 238] width 44 height 8
click at [227, 263] on div "Video hosting" at bounding box center [221, 259] width 70 height 16
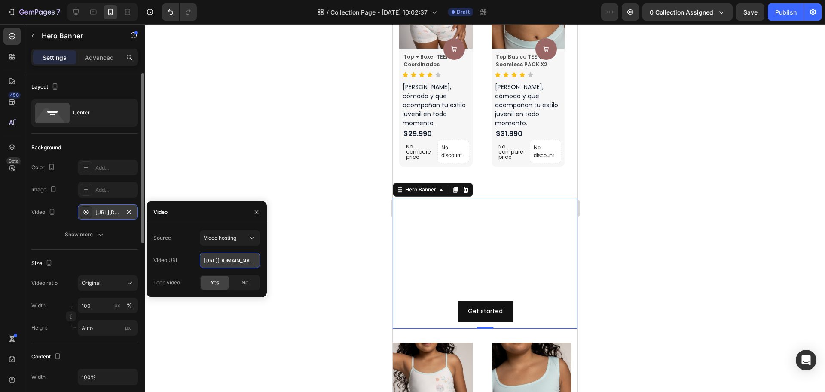
click at [229, 262] on input "[URL][DOMAIN_NAME]" at bounding box center [230, 259] width 60 height 15
paste input "4f4fbfafb8fb42209968bb0859b0d15b.mov"
type input "[URL][DOMAIN_NAME]"
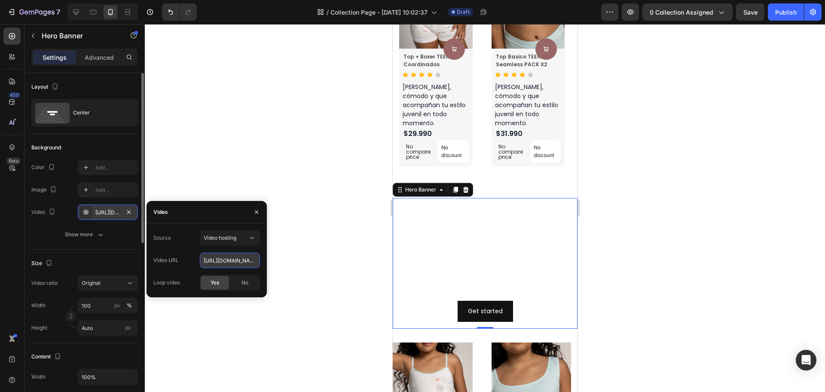
scroll to position [0, 145]
click at [266, 382] on div at bounding box center [485, 207] width 680 height 367
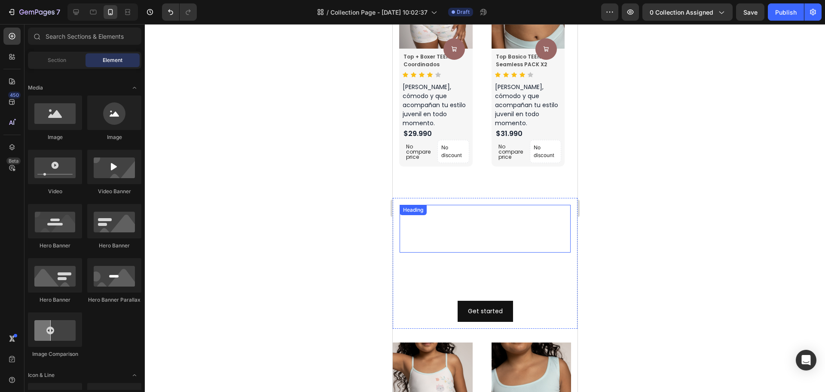
click at [481, 231] on h2 "Click here to edit heading" at bounding box center [484, 229] width 171 height 48
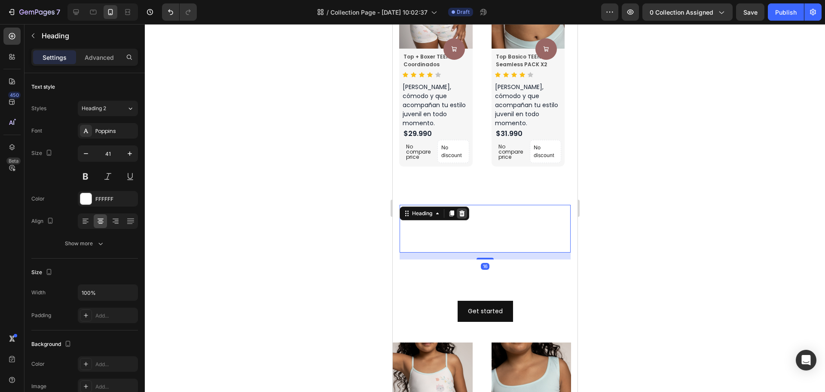
click at [465, 210] on icon at bounding box center [461, 213] width 7 height 7
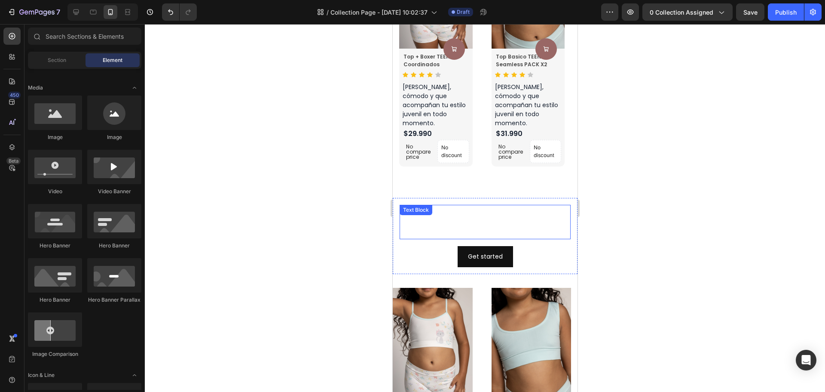
click at [513, 217] on div "This is your text block. Click to edit and make it your own. Share your product…" at bounding box center [484, 222] width 171 height 34
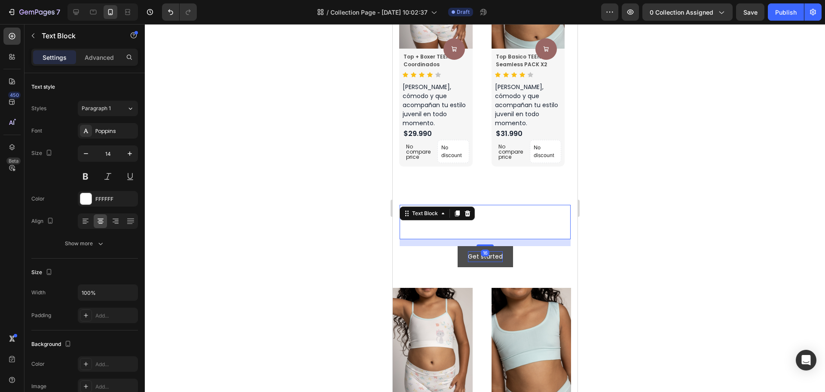
click at [470, 208] on div at bounding box center [467, 213] width 10 height 10
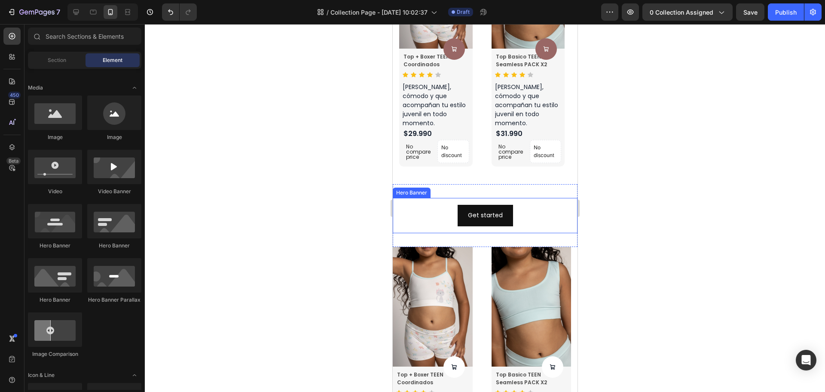
click at [528, 221] on div "Get started Button" at bounding box center [484, 215] width 185 height 35
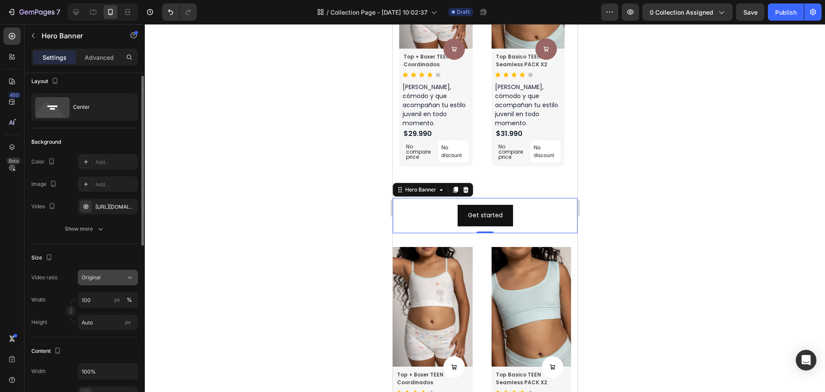
scroll to position [0, 0]
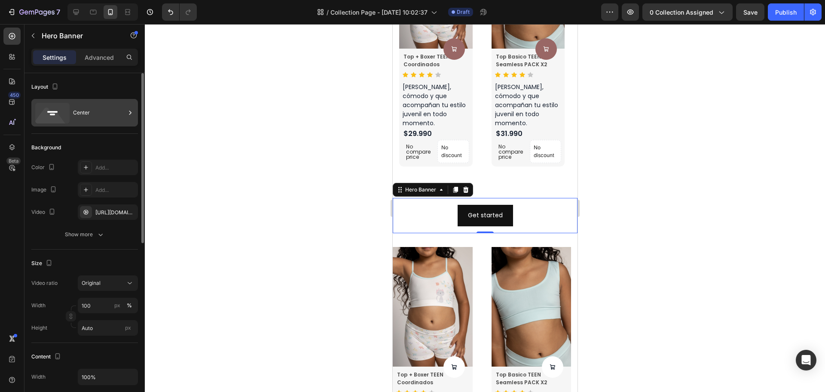
click at [90, 110] on div "Center" at bounding box center [99, 113] width 52 height 20
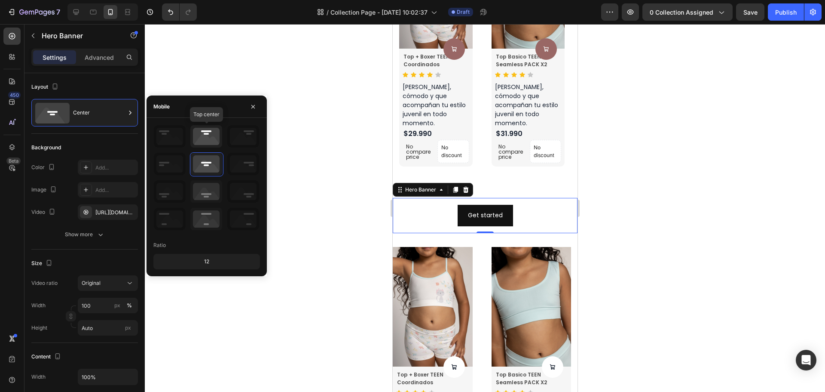
click at [205, 141] on icon at bounding box center [206, 136] width 32 height 22
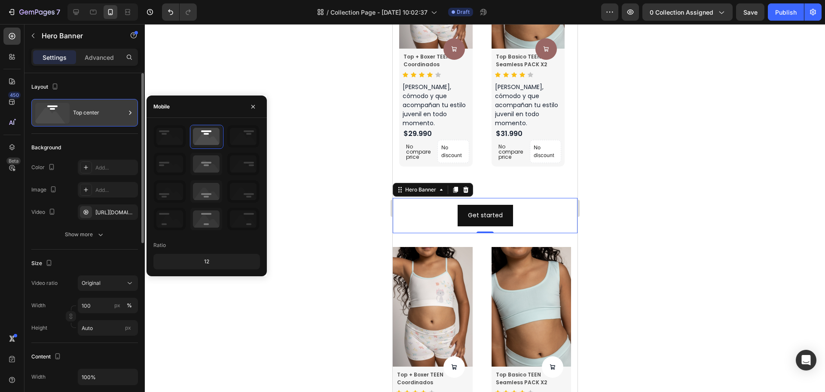
click at [94, 116] on div "Top center" at bounding box center [99, 113] width 52 height 20
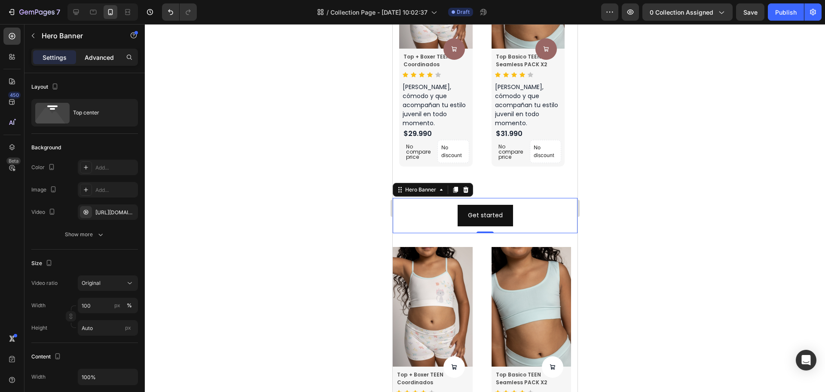
drag, startPoint x: 95, startPoint y: 61, endPoint x: 98, endPoint y: 68, distance: 7.9
click at [95, 61] on p "Advanced" at bounding box center [99, 57] width 29 height 9
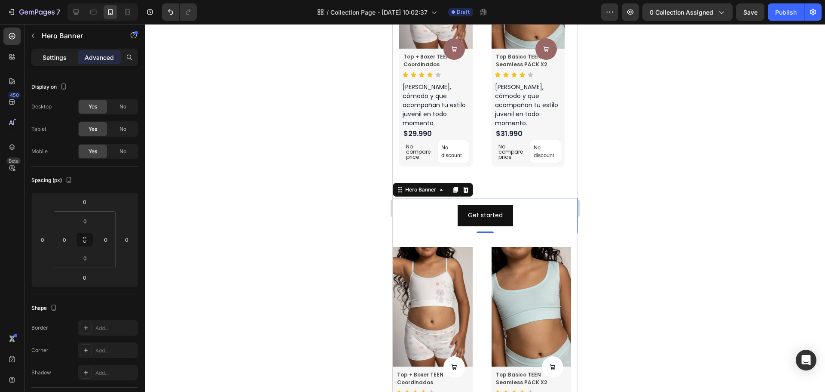
click at [42, 57] on div "Settings" at bounding box center [54, 57] width 43 height 14
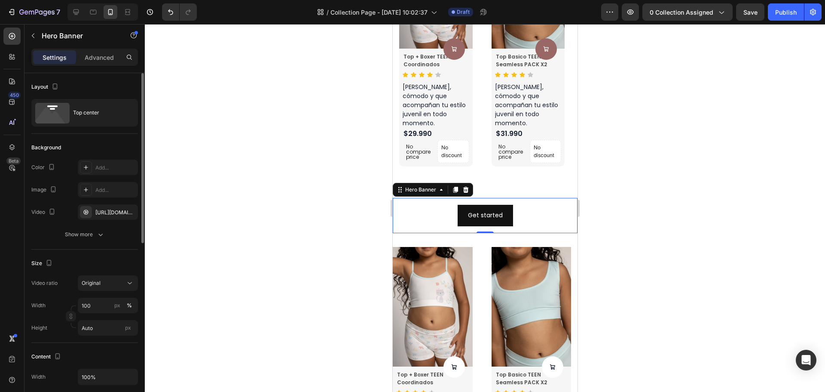
click at [58, 213] on div "Video [URL][DOMAIN_NAME]" at bounding box center [84, 211] width 107 height 15
click at [103, 220] on div "The changes might be hidden by the video. Color Add... Image Add... Video [URL]…" at bounding box center [84, 200] width 107 height 83
click at [97, 231] on icon "button" at bounding box center [100, 234] width 9 height 9
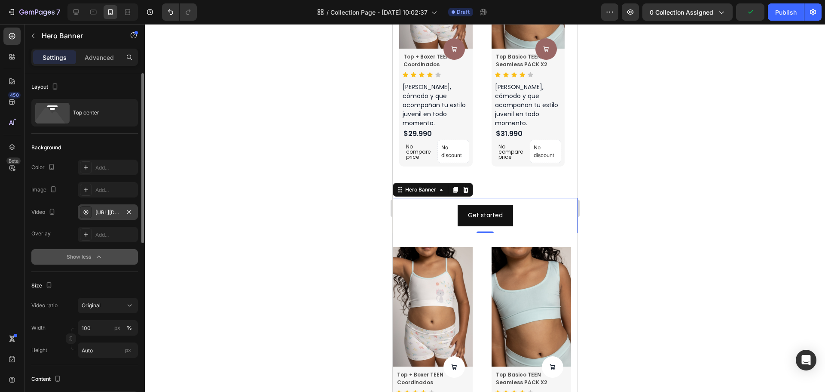
click at [104, 217] on div "[URL][DOMAIN_NAME]" at bounding box center [108, 211] width 60 height 15
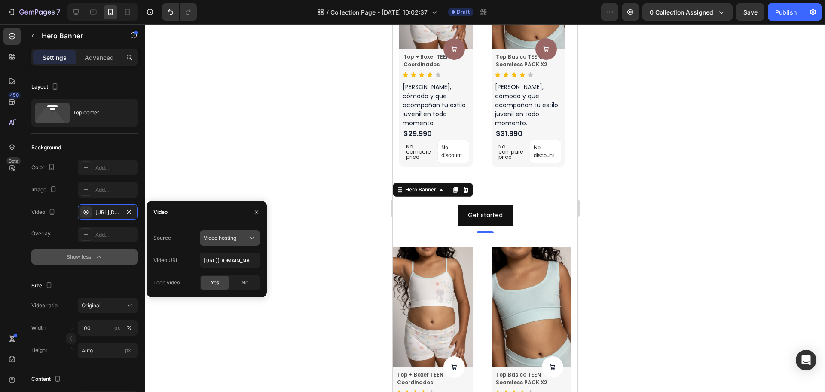
click at [255, 242] on icon at bounding box center [252, 237] width 9 height 9
click at [255, 240] on icon at bounding box center [252, 237] width 9 height 9
click at [251, 282] on div "No" at bounding box center [245, 283] width 28 height 14
click at [200, 285] on div "Yes No" at bounding box center [230, 282] width 60 height 15
click at [227, 285] on div "Yes" at bounding box center [215, 283] width 28 height 14
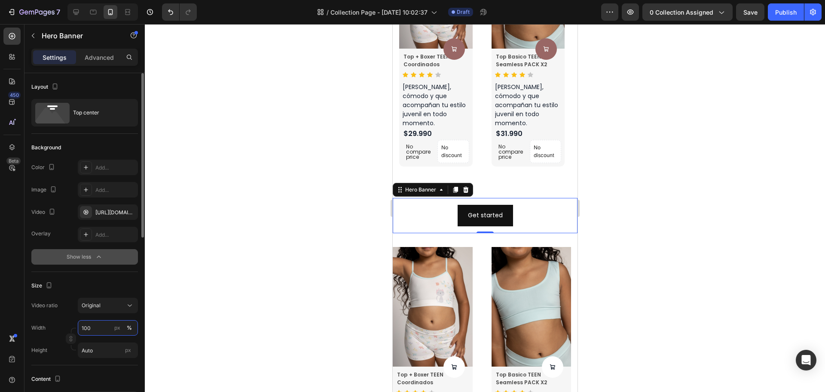
click at [105, 328] on input "100" at bounding box center [108, 327] width 60 height 15
click at [107, 361] on p "Default 100%" at bounding box center [106, 364] width 50 height 8
click at [96, 331] on input "100" at bounding box center [108, 327] width 60 height 15
click at [95, 351] on p "Full 100%" at bounding box center [106, 348] width 50 height 8
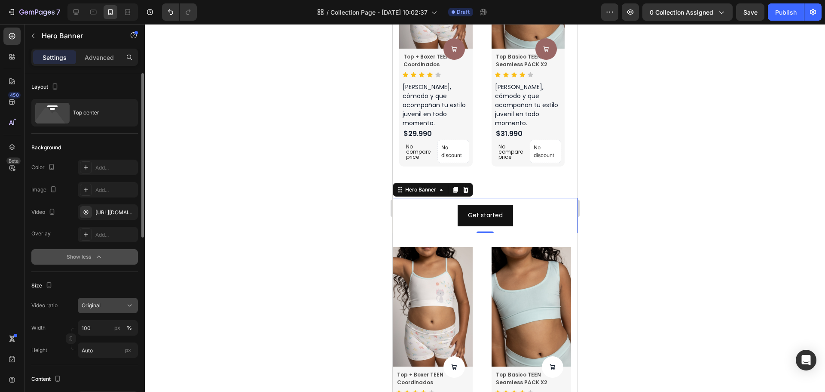
click at [95, 312] on button "Original" at bounding box center [108, 304] width 60 height 15
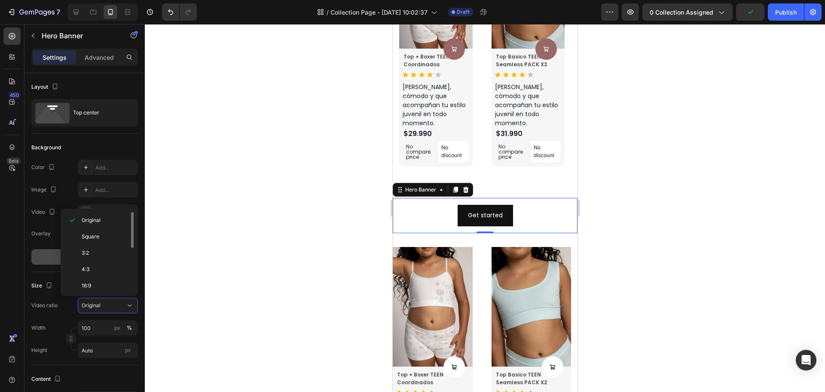
scroll to position [99, 0]
click at [105, 287] on p "Custom" at bounding box center [105, 284] width 46 height 8
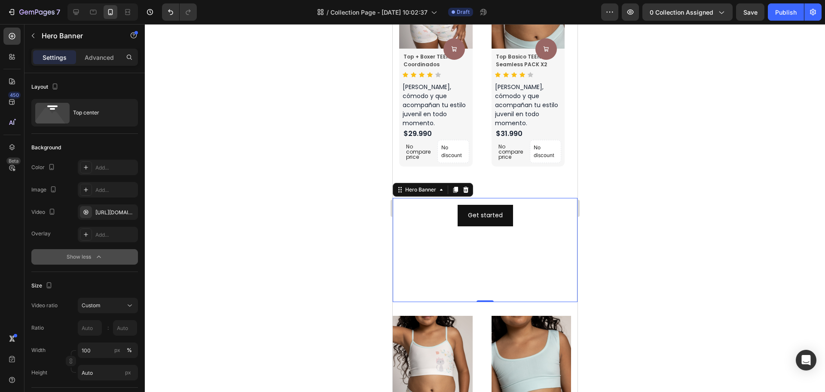
click at [646, 223] on div at bounding box center [485, 207] width 680 height 367
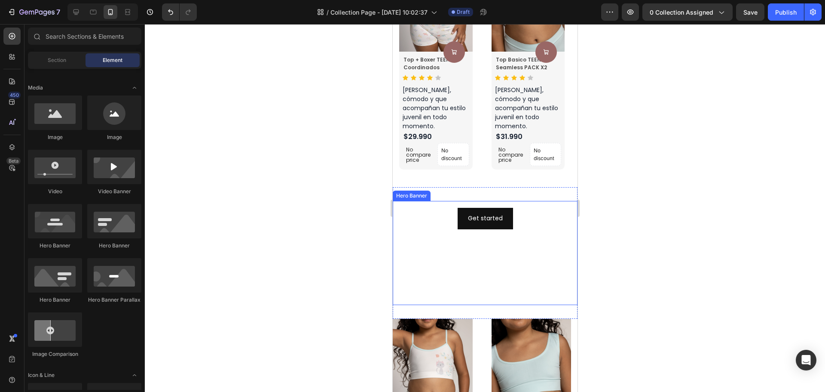
scroll to position [645, 0]
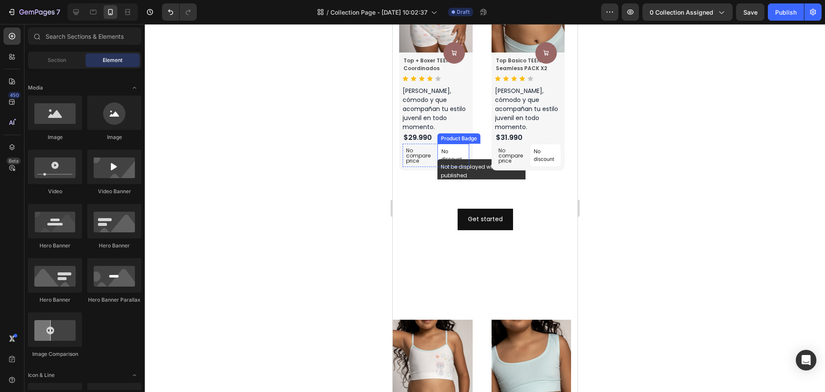
click at [462, 147] on p "No discount" at bounding box center [453, 154] width 24 height 15
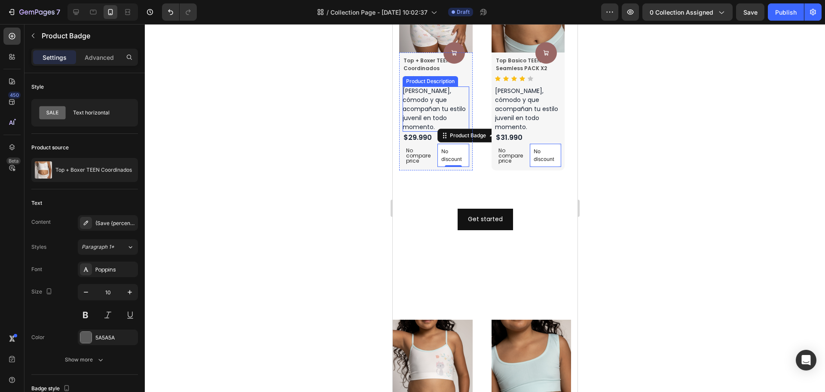
click at [451, 112] on div "[PERSON_NAME], cómodo y que acompañan tu estilo juvenil en todo momento." at bounding box center [435, 108] width 67 height 45
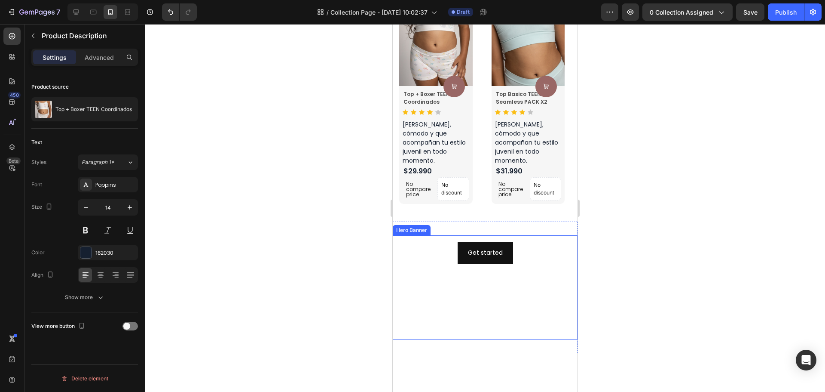
scroll to position [473, 0]
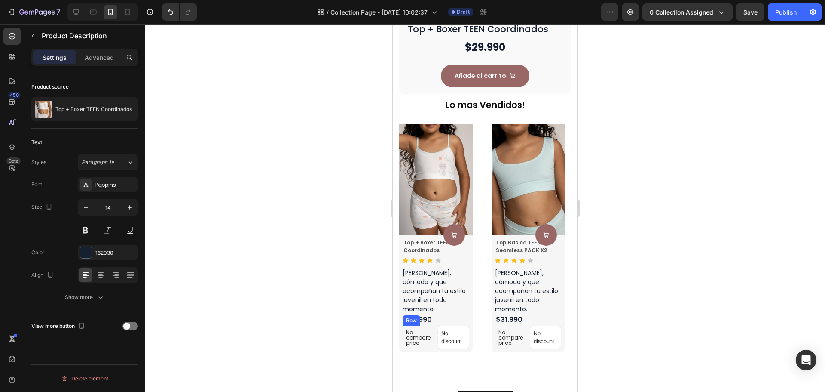
click at [435, 325] on div "No compare price Product Price No discount Not be displayed when published Prod…" at bounding box center [435, 336] width 67 height 23
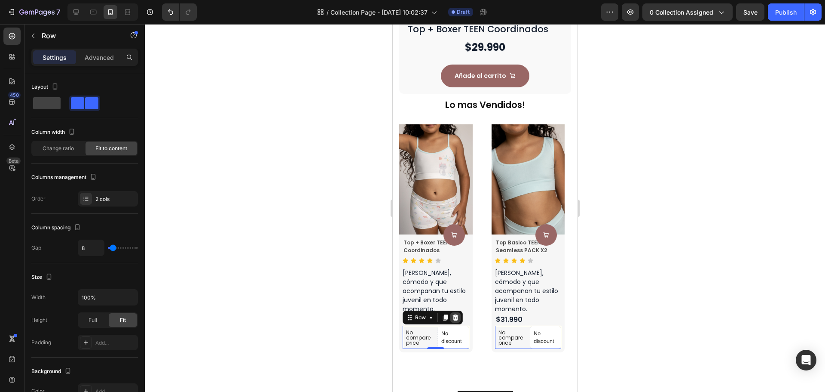
click at [451, 312] on div at bounding box center [455, 317] width 10 height 10
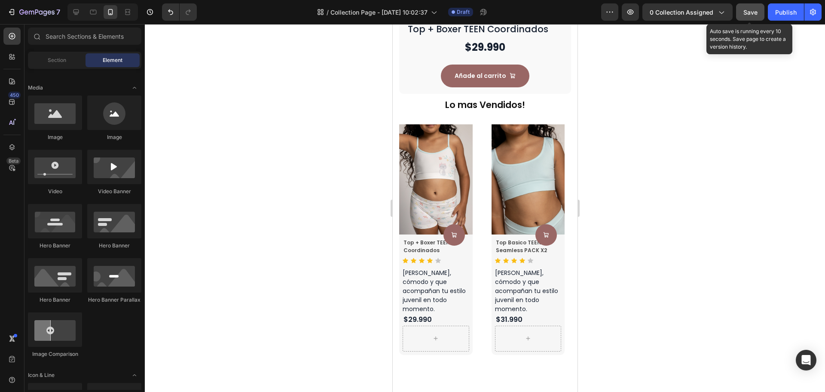
click at [749, 18] on button "Save" at bounding box center [750, 11] width 28 height 17
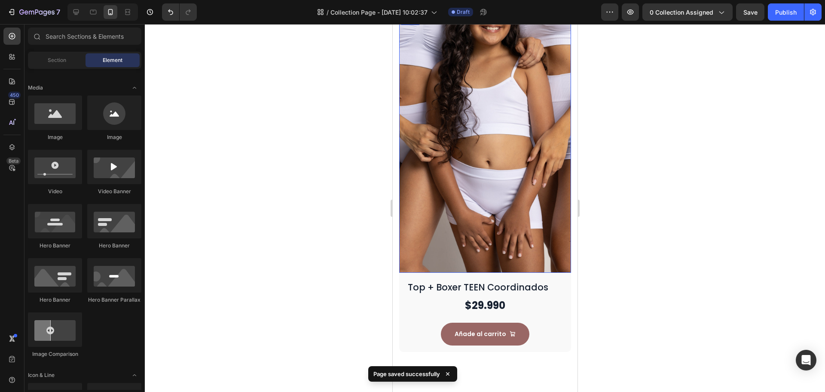
scroll to position [0, 0]
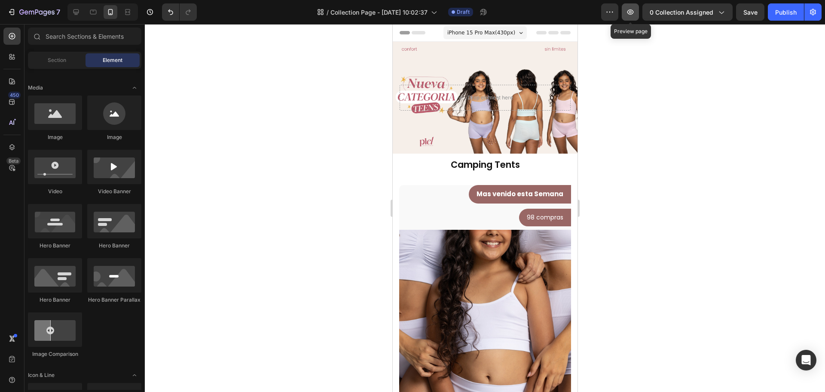
click at [626, 13] on button "button" at bounding box center [630, 11] width 17 height 17
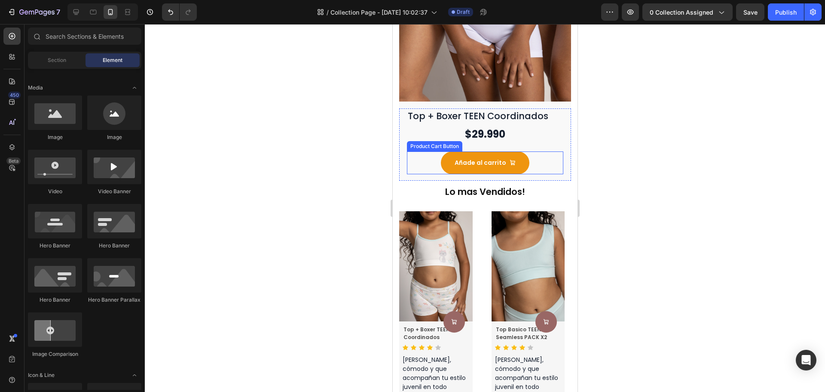
scroll to position [387, 0]
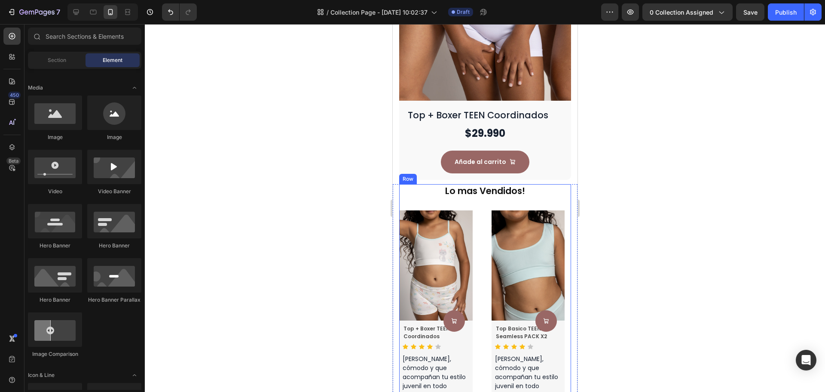
click at [482, 196] on div "Lo mas Vendidos! Heading Product Images Product Cart Button Top + Boxer TEEN Co…" at bounding box center [485, 317] width 172 height 266
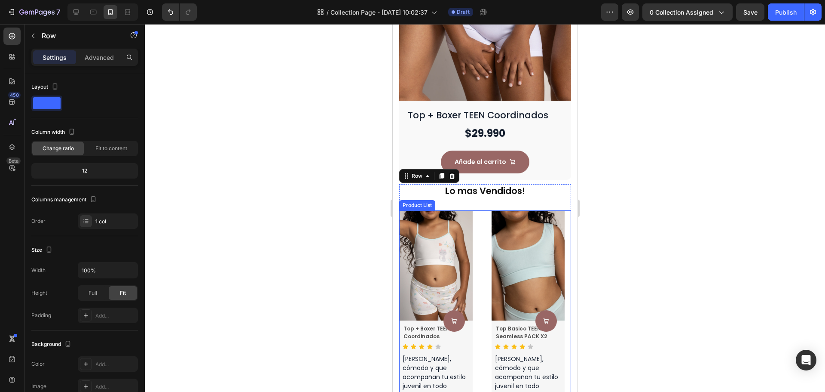
click at [484, 246] on div "Product Images Product Cart Button Top + Boxer TEEN Coordinados Product Title I…" at bounding box center [485, 329] width 172 height 239
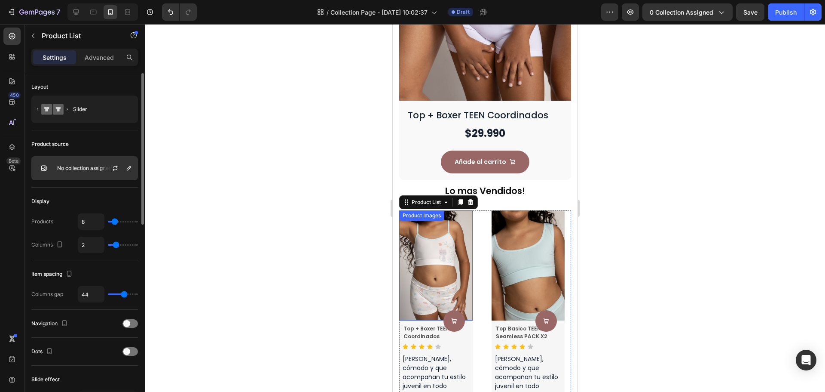
click at [87, 167] on p "No collection assigned" at bounding box center [84, 168] width 55 height 6
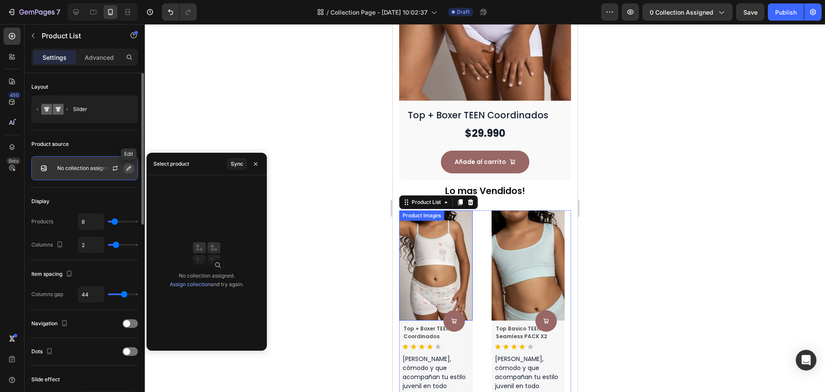
click at [125, 168] on button "button" at bounding box center [129, 168] width 10 height 10
click at [116, 169] on icon "button" at bounding box center [115, 168] width 7 height 7
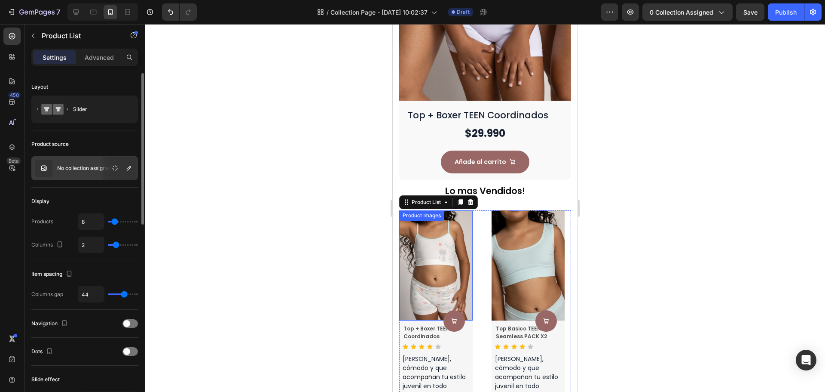
click at [95, 173] on div "No collection assigned" at bounding box center [84, 168] width 107 height 24
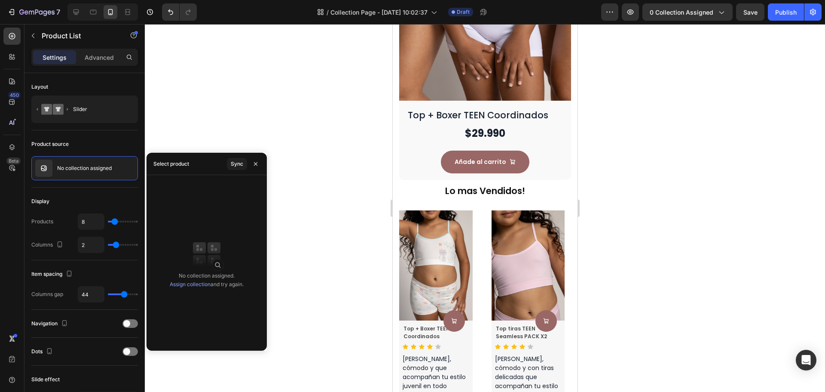
click at [188, 286] on link "Assign collection" at bounding box center [190, 284] width 41 height 6
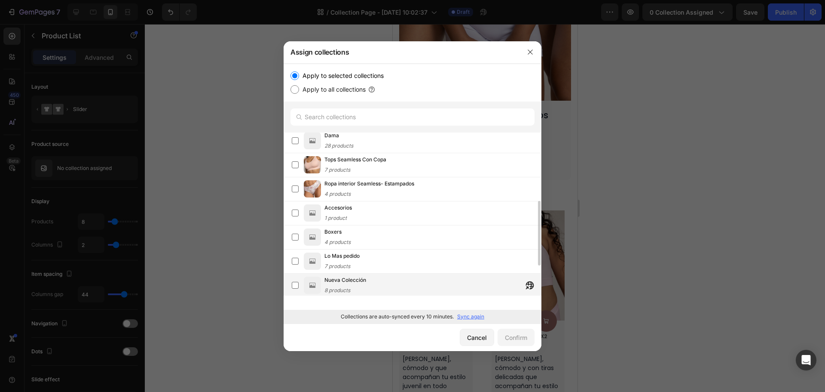
scroll to position [246, 0]
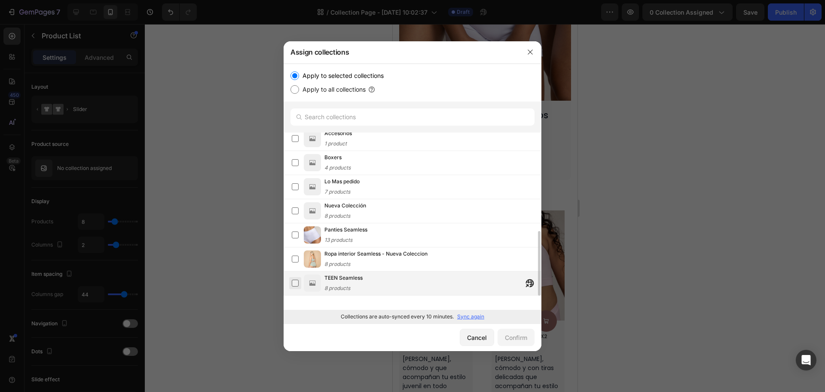
click at [296, 282] on label at bounding box center [295, 282] width 7 height 7
click at [514, 330] on button "Confirm" at bounding box center [516, 336] width 37 height 17
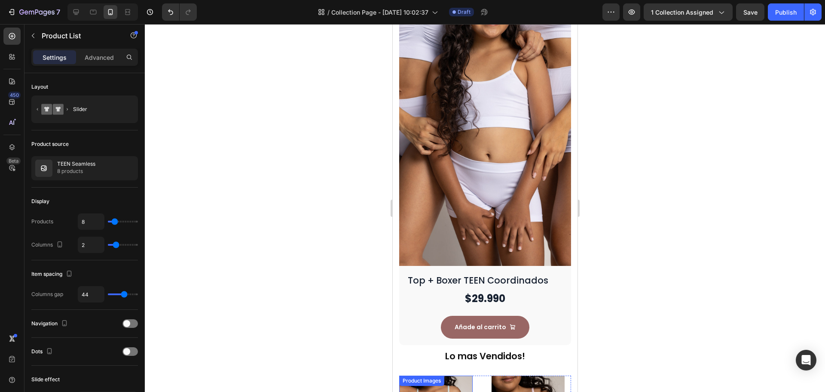
scroll to position [215, 0]
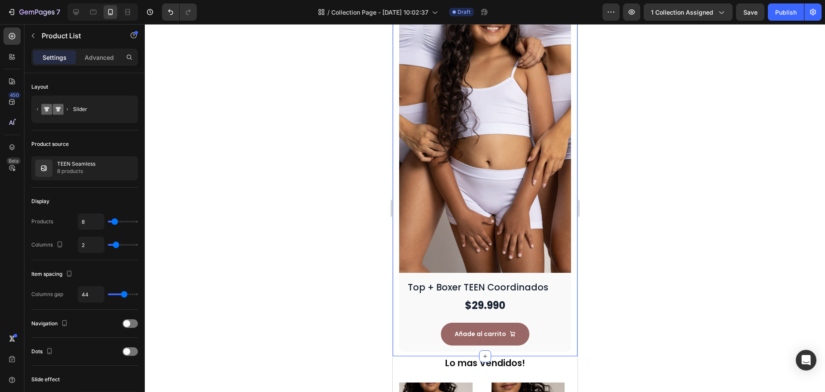
click at [566, 291] on div "Camping Tents Heading Row Top + Boxer TEEN Coordinados Product Title $29.990 Pr…" at bounding box center [484, 147] width 185 height 417
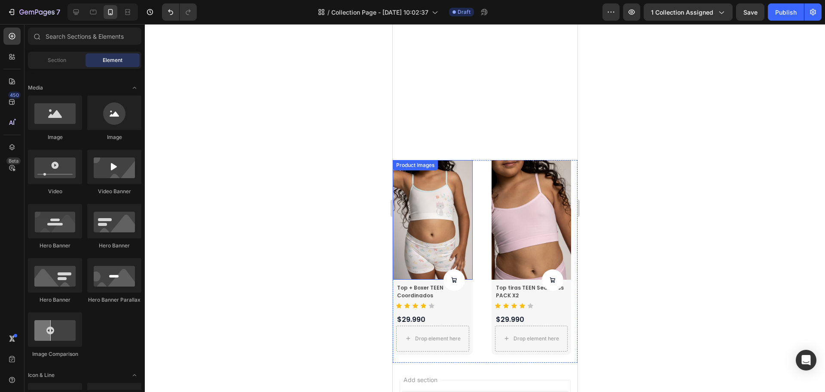
scroll to position [947, 0]
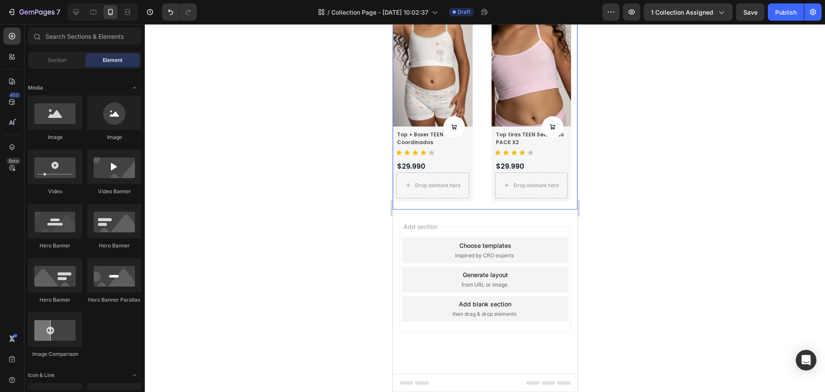
click at [481, 151] on div "Product Images Product Cart Button Top + Boxer TEEN Coordinados Product Title I…" at bounding box center [484, 108] width 185 height 202
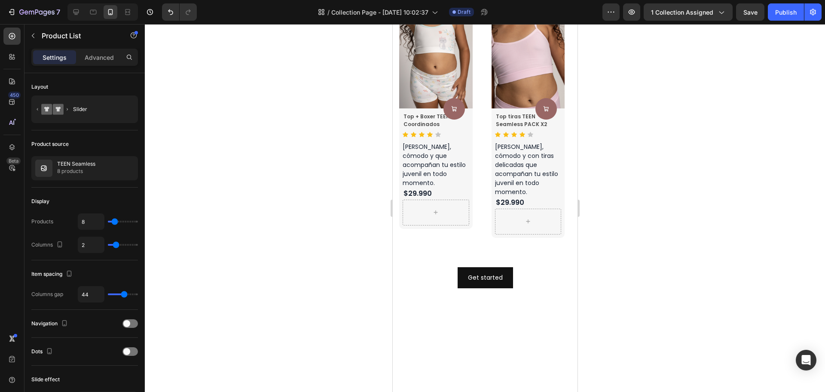
scroll to position [475, 0]
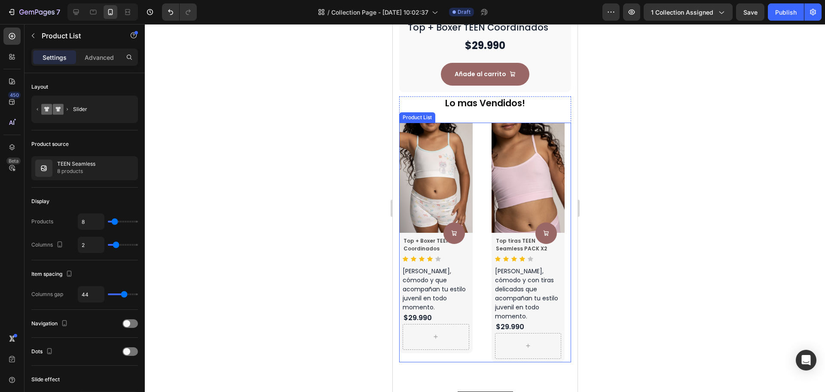
click at [484, 233] on div "Product Images Product Cart Button Top + Boxer TEEN Coordinados Product Title I…" at bounding box center [485, 241] width 172 height 239
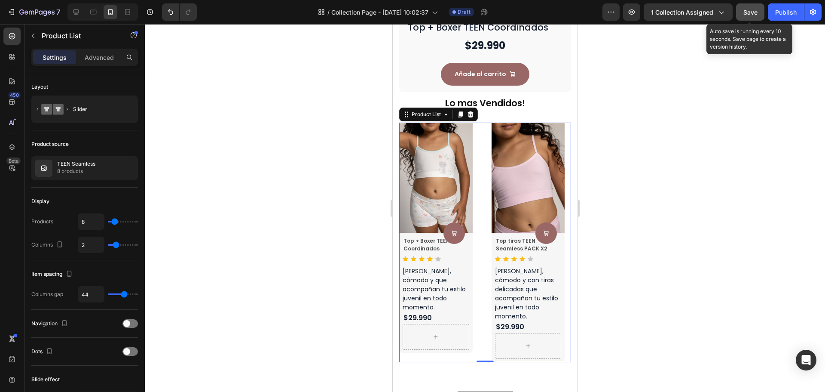
click at [752, 9] on span "Save" at bounding box center [751, 12] width 14 height 7
